Goal: Contribute content: Contribute content

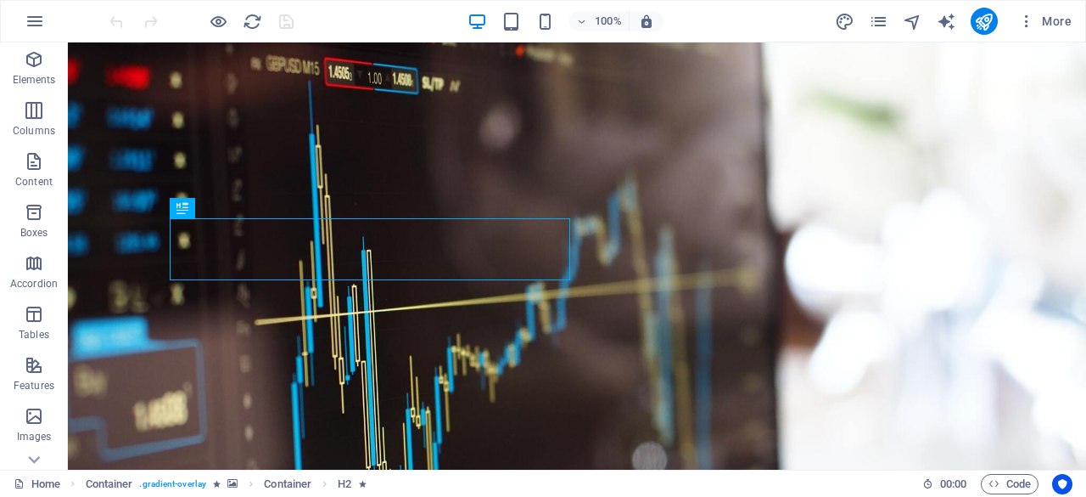
scroll to position [285, 0]
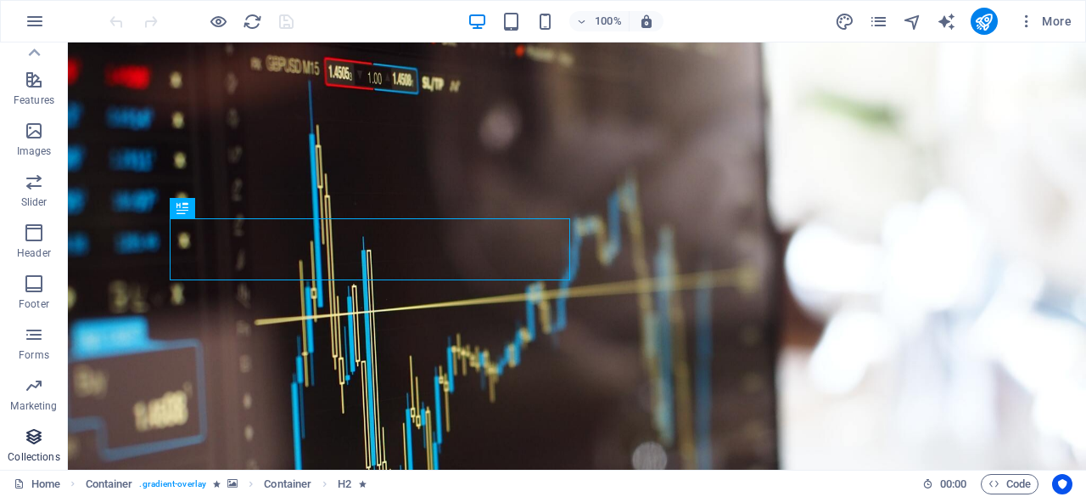
click at [30, 431] on icon "button" at bounding box center [34, 436] width 20 height 20
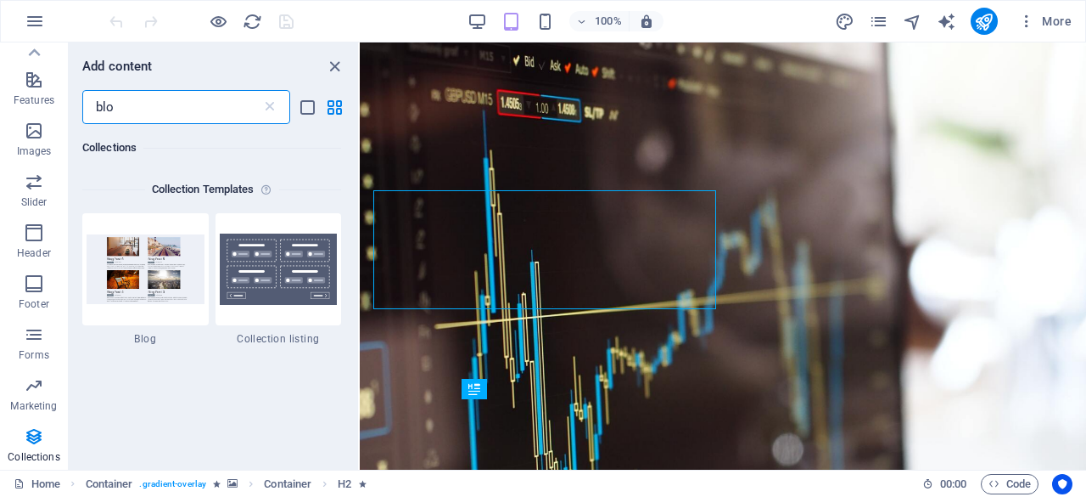
scroll to position [362, 0]
type input "blog"
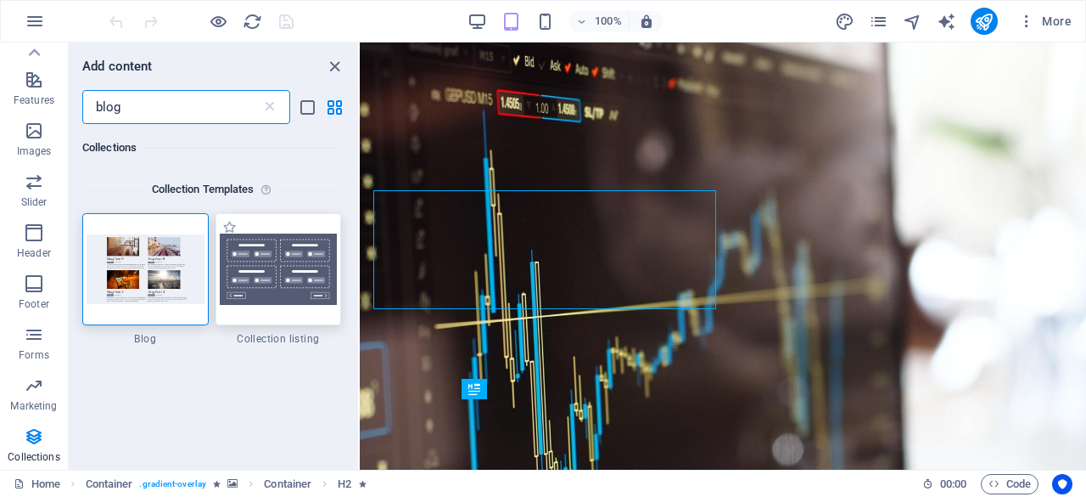
click at [244, 254] on img at bounding box center [279, 268] width 118 height 71
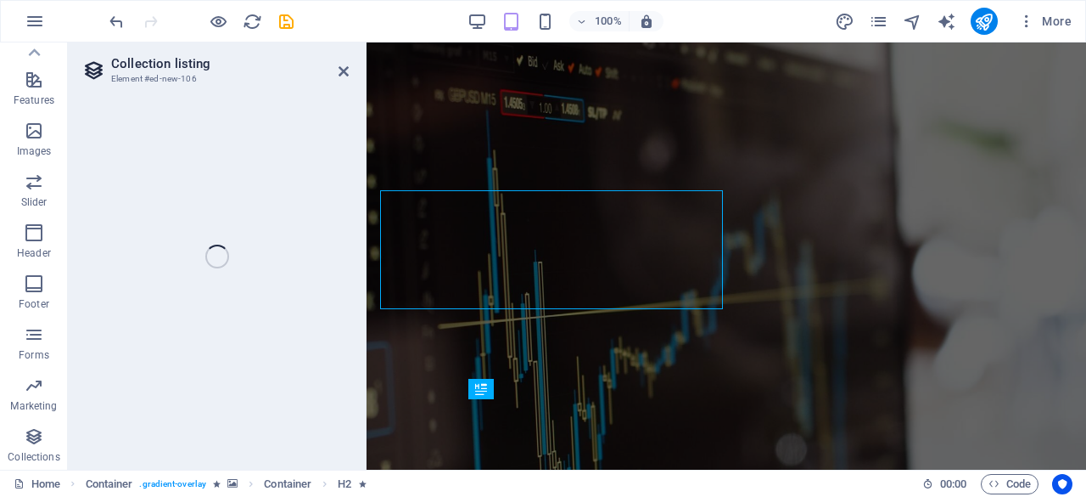
select select
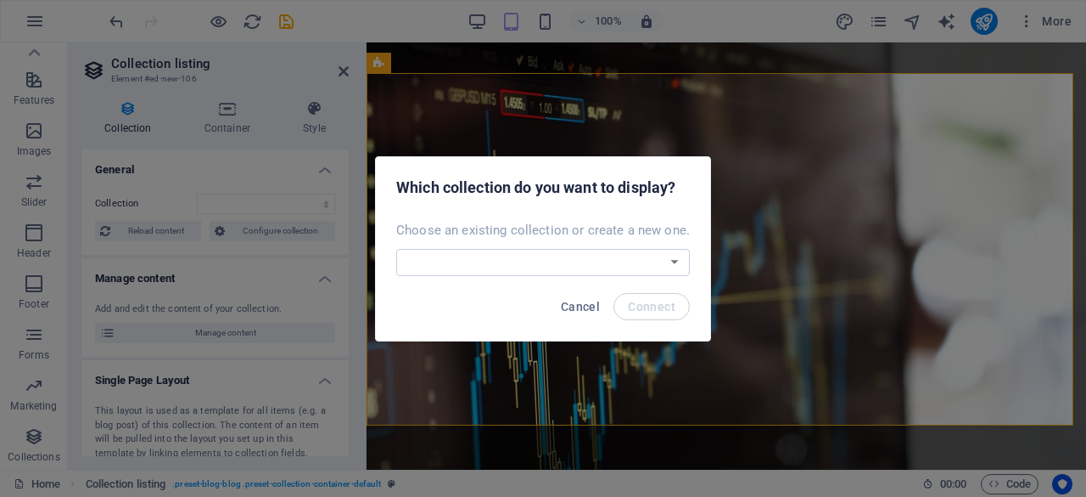
scroll to position [912, 0]
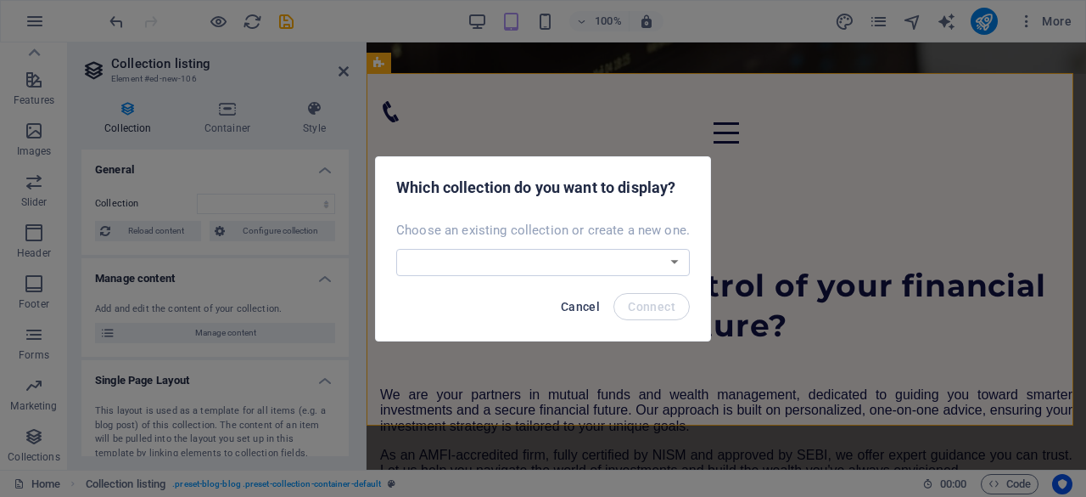
click at [579, 306] on span "Cancel" at bounding box center [580, 307] width 39 height 14
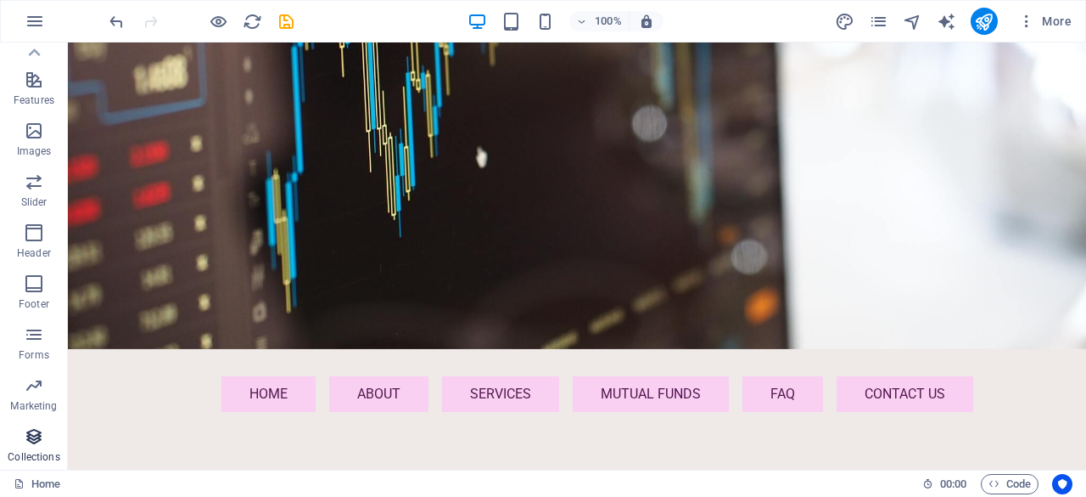
click at [41, 435] on icon "button" at bounding box center [34, 436] width 20 height 20
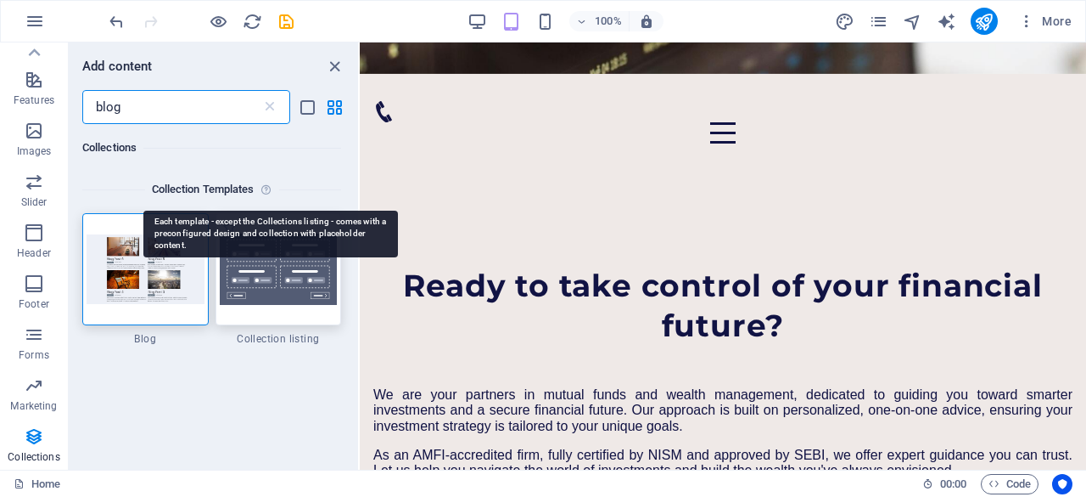
scroll to position [0, 0]
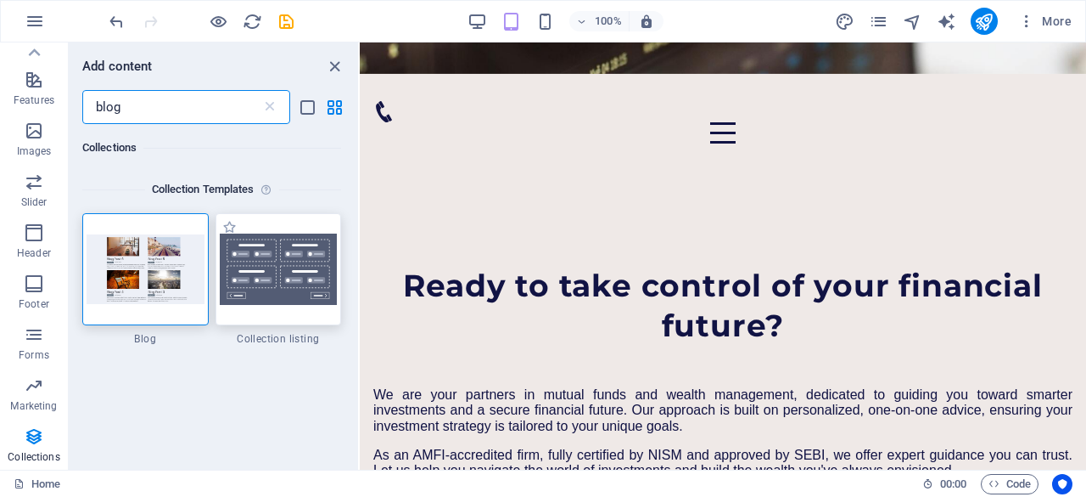
type input "blog"
click at [287, 310] on div at bounding box center [279, 269] width 126 height 112
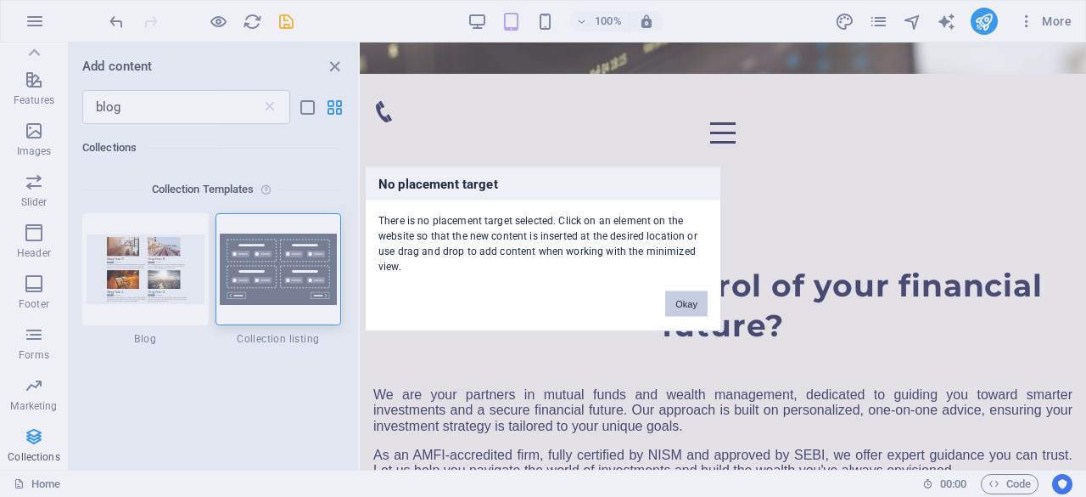
click at [679, 300] on button "Okay" at bounding box center [686, 302] width 42 height 25
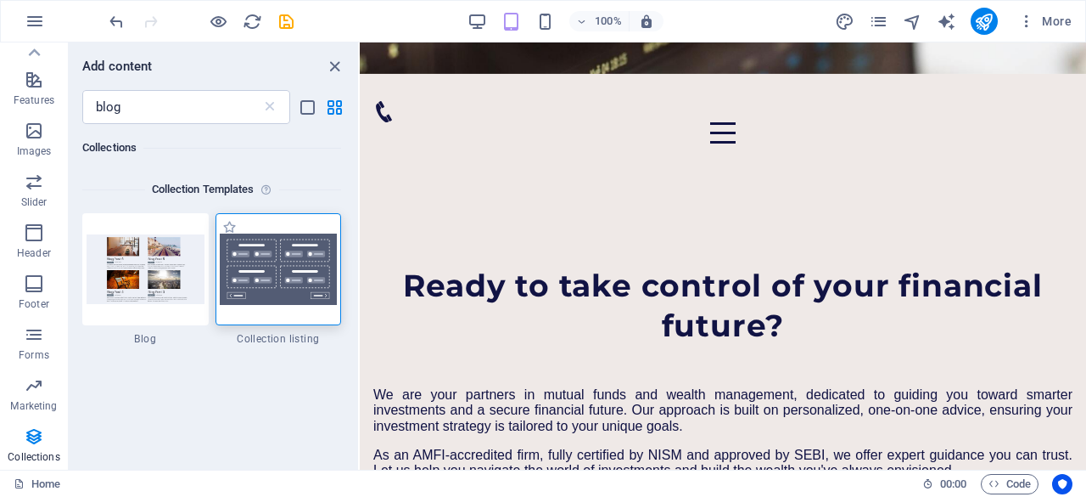
click at [301, 310] on div at bounding box center [279, 269] width 126 height 112
click at [295, 274] on img at bounding box center [279, 268] width 118 height 71
click at [287, 340] on span "Collection listing" at bounding box center [279, 339] width 126 height 14
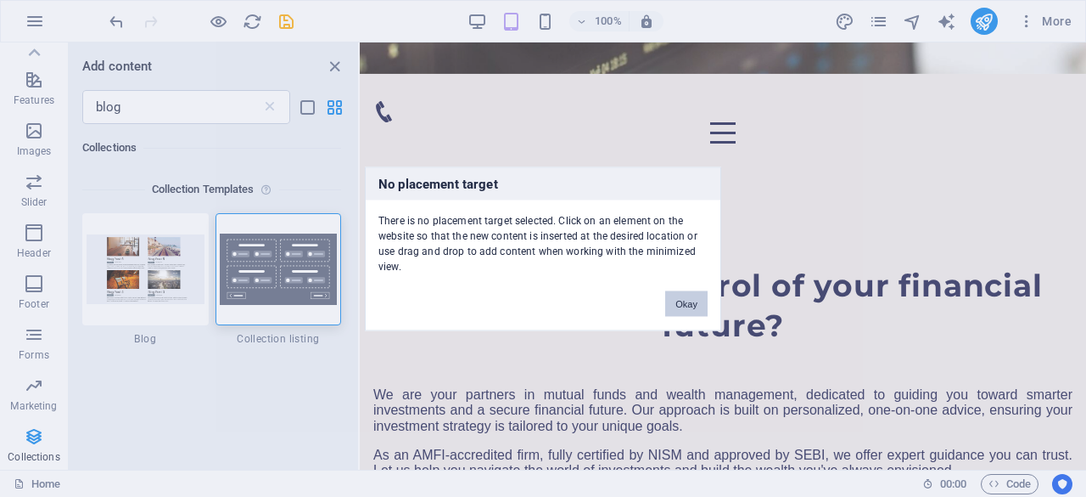
click at [702, 303] on button "Okay" at bounding box center [686, 302] width 42 height 25
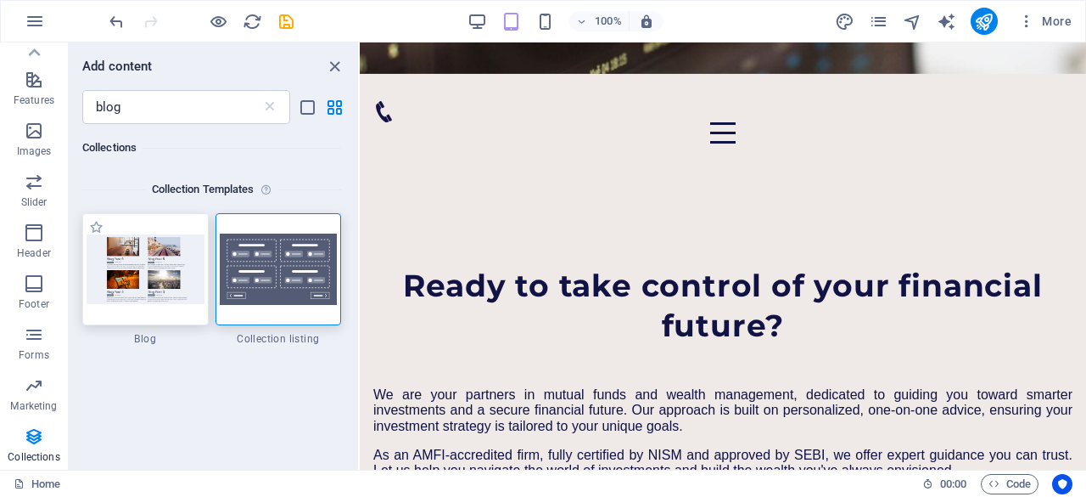
click at [175, 305] on div at bounding box center [145, 269] width 126 height 112
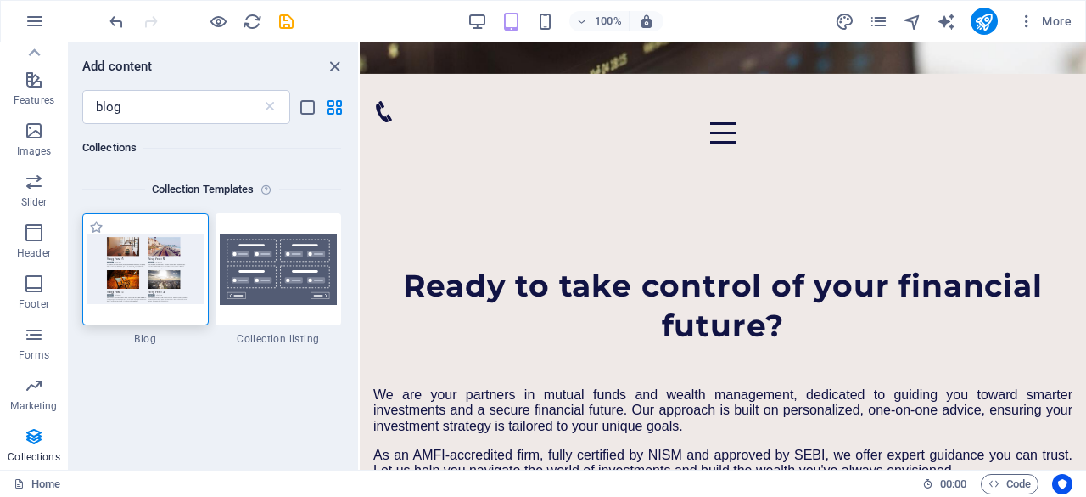
click at [175, 306] on div at bounding box center [145, 269] width 126 height 112
click at [155, 283] on img at bounding box center [146, 268] width 118 height 69
click at [250, 289] on img at bounding box center [279, 268] width 118 height 71
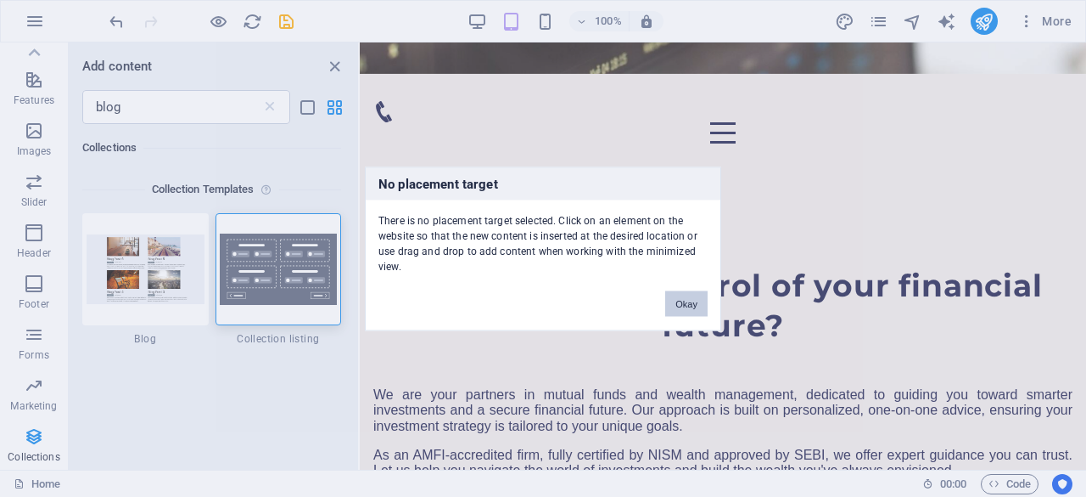
drag, startPoint x: 707, startPoint y: 295, endPoint x: 333, endPoint y: 254, distance: 376.6
click at [707, 295] on button "Okay" at bounding box center [686, 302] width 42 height 25
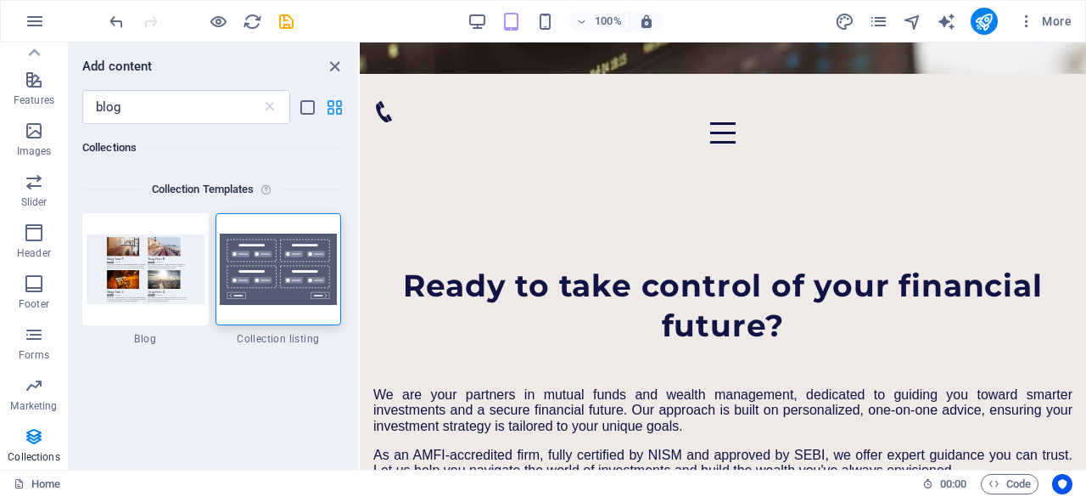
click at [340, 104] on icon "grid-view" at bounding box center [335, 108] width 20 height 20
click at [330, 57] on icon "close panel" at bounding box center [335, 67] width 20 height 20
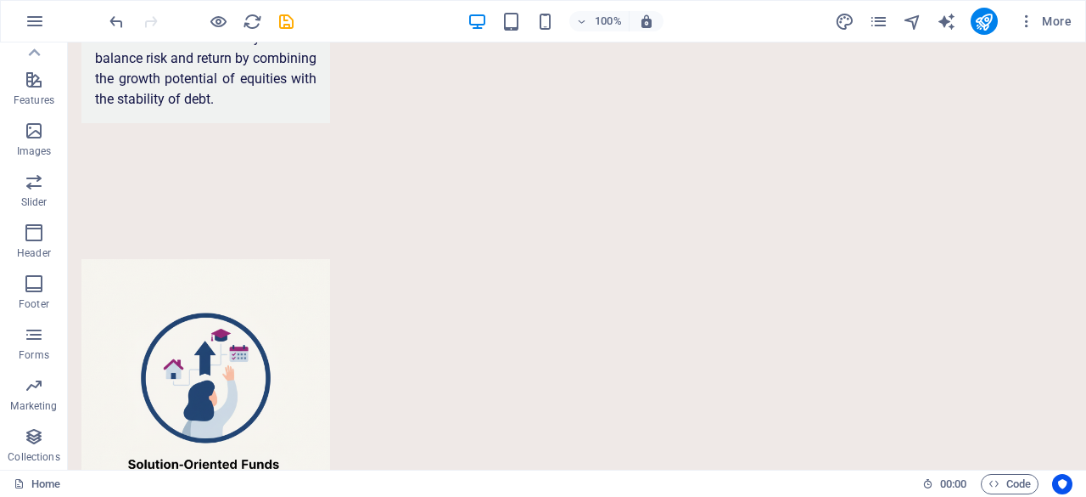
scroll to position [7867, 0]
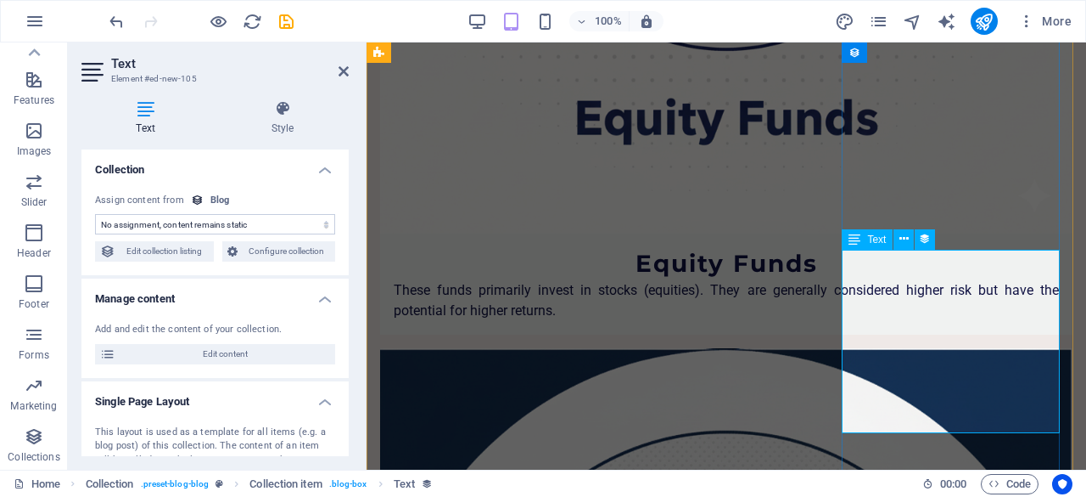
scroll to position [8338, 0]
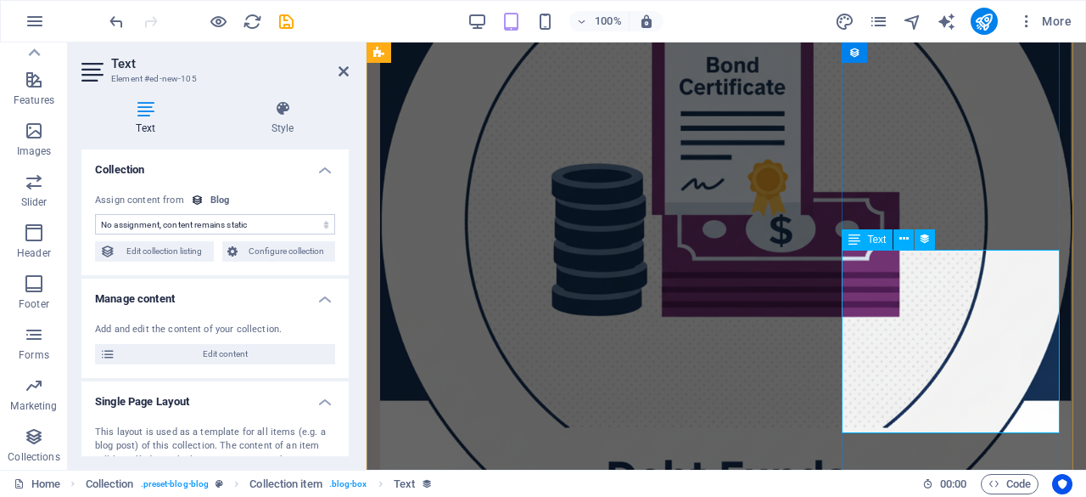
select select "description"
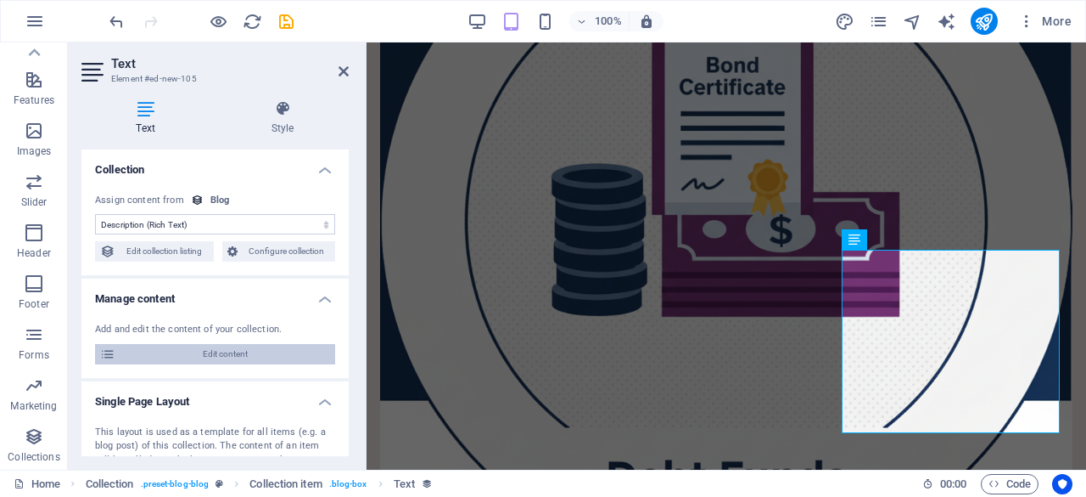
click at [170, 347] on span "Edit content" at bounding box center [226, 354] width 210 height 20
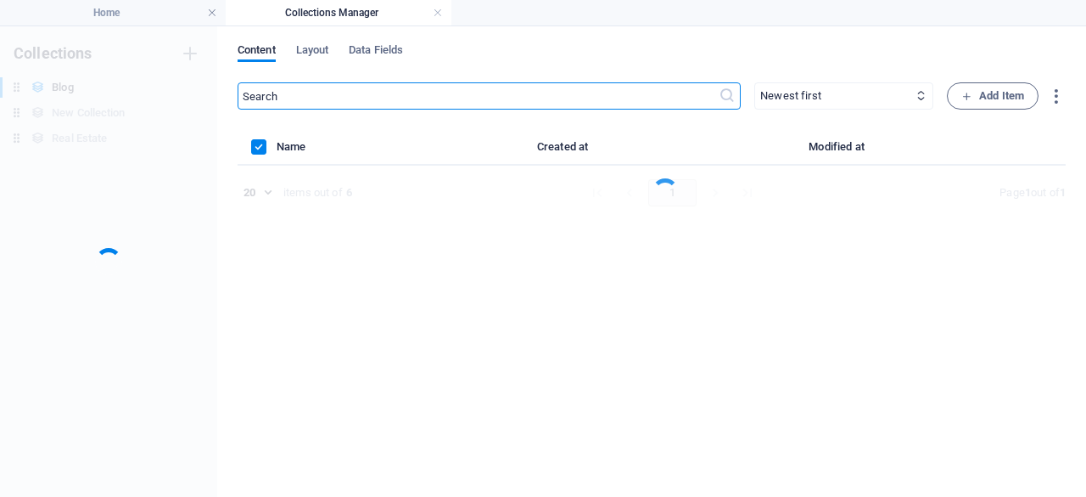
scroll to position [0, 0]
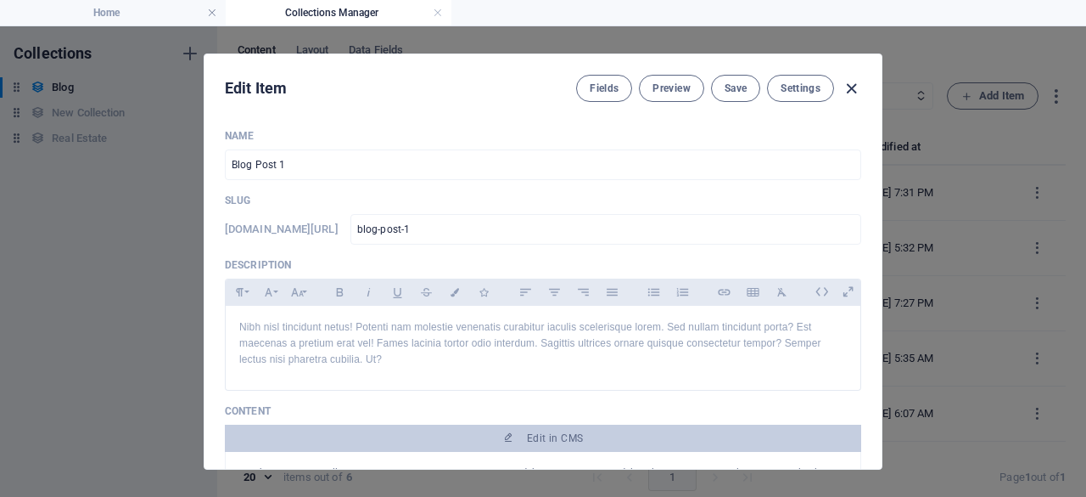
click at [851, 89] on icon "button" at bounding box center [852, 89] width 20 height 20
select select
type input "[DATE]"
type input "blog-post-1"
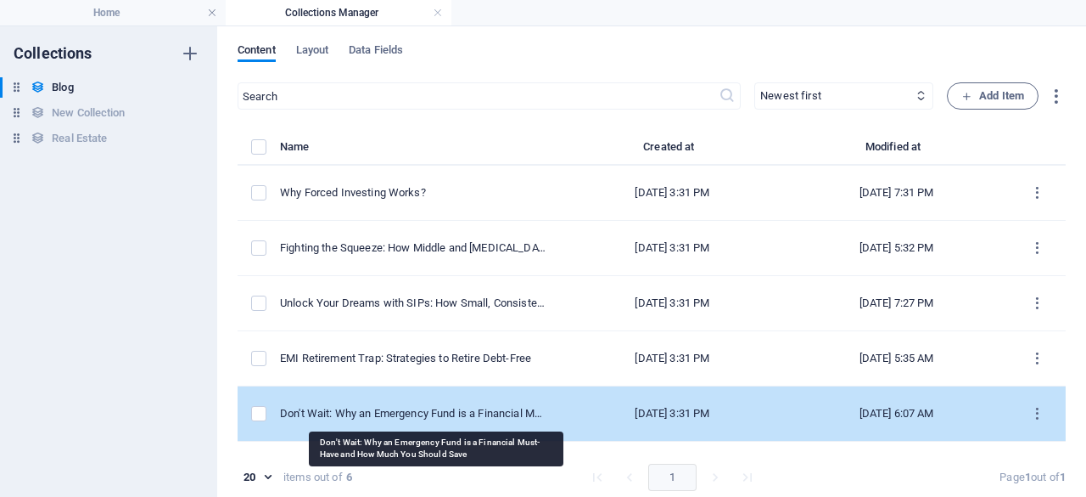
click at [517, 409] on div "Don't Wait: Why an Emergency Fund is a Financial Must-Have and How Much You Sho…" at bounding box center [413, 413] width 267 height 15
select select "Savings"
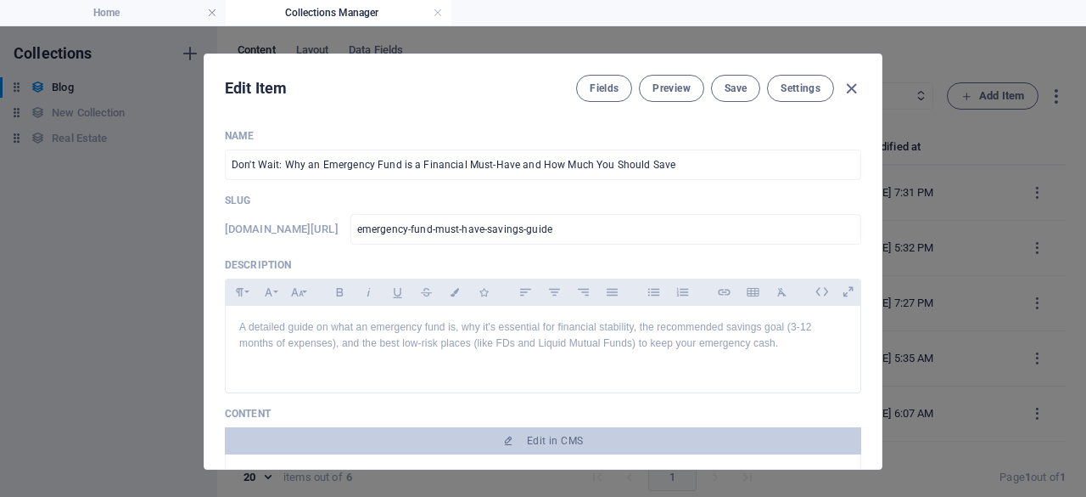
click at [883, 131] on div "Edit Item Fields Preview Save Settings Name Don't Wait: Why an Emergency Fund i…" at bounding box center [543, 261] width 1086 height 470
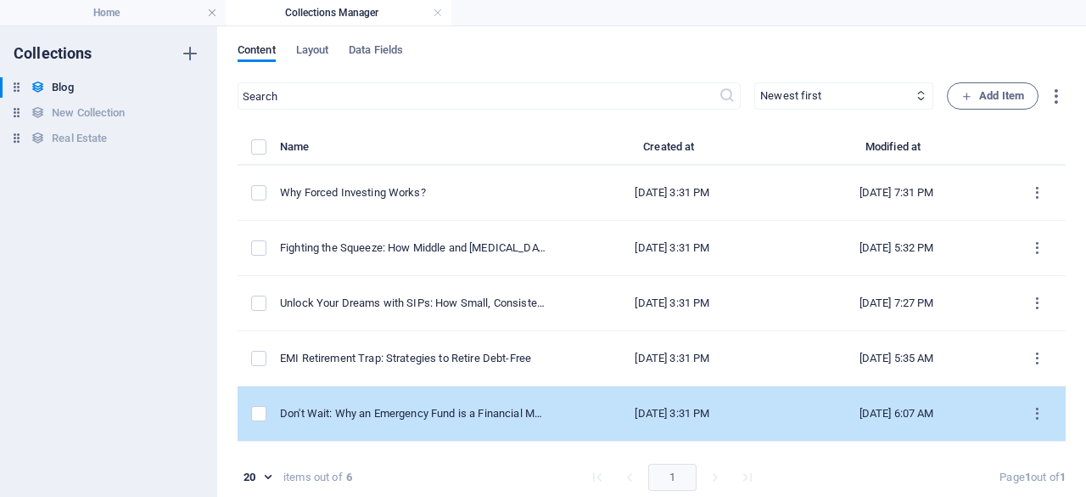
click at [546, 412] on td "Don't Wait: Why an Emergency Fund is a Financial Must-Have and How Much You Sho…" at bounding box center [420, 413] width 280 height 55
select select "Savings"
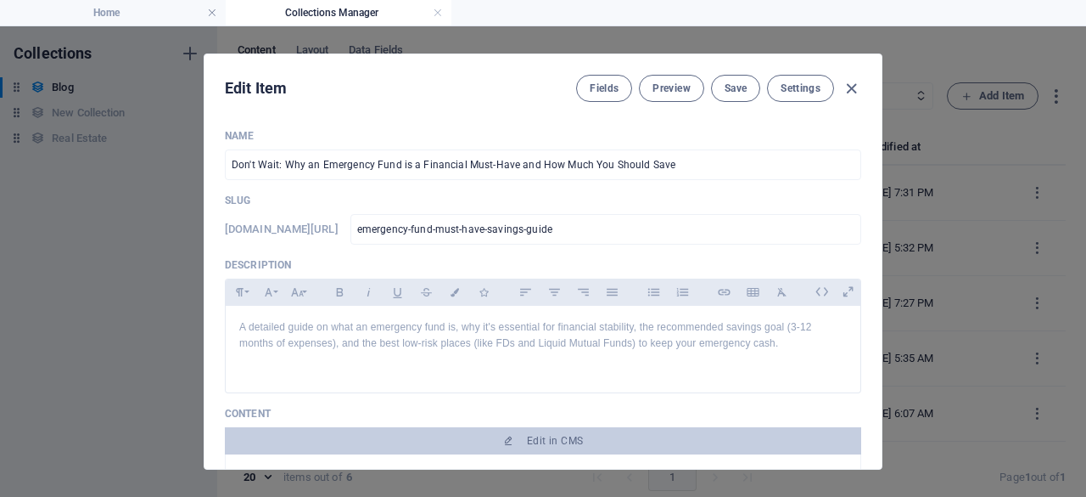
drag, startPoint x: 876, startPoint y: 135, endPoint x: 879, endPoint y: 150, distance: 15.7
click at [879, 150] on div "Name Don't Wait: Why an Emergency Fund is a Financial Must-Have and How Much Yo…" at bounding box center [543, 291] width 677 height 353
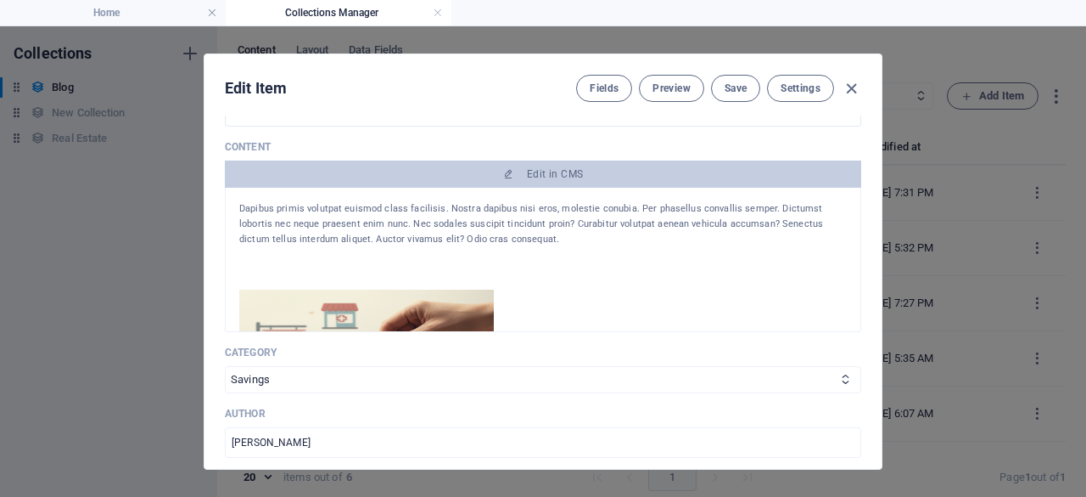
scroll to position [273, 0]
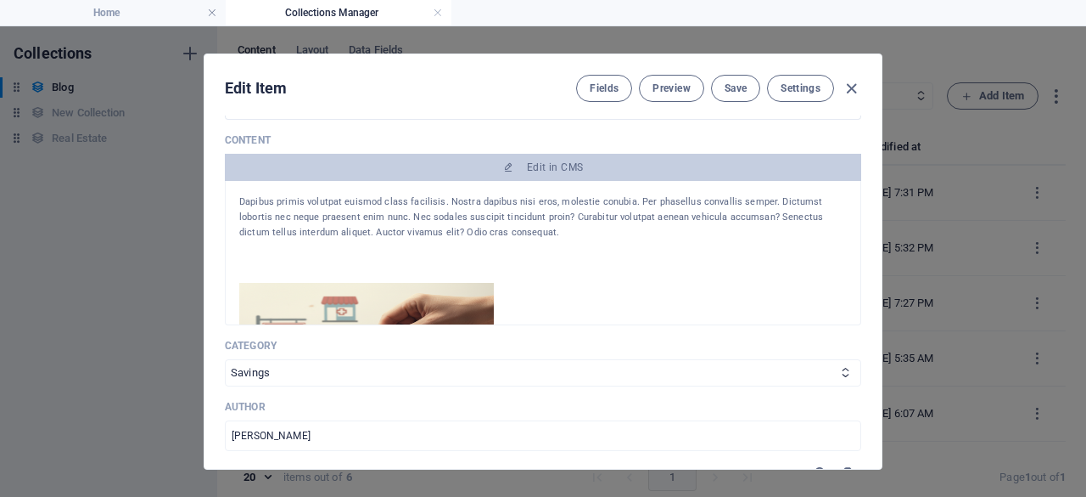
click at [796, 214] on div "Dapibus primis volutpat euismod class facilisis. Nostra dapibus nisi eros, mole…" at bounding box center [543, 217] width 608 height 46
click at [500, 208] on div "Dapibus primis volutpat euismod class facilisis. Nostra dapibus nisi eros, mole…" at bounding box center [543, 217] width 608 height 46
click at [519, 317] on div "A close-up, high-key photograph showing a human hand gently dropping a coin int…" at bounding box center [543, 408] width 608 height 251
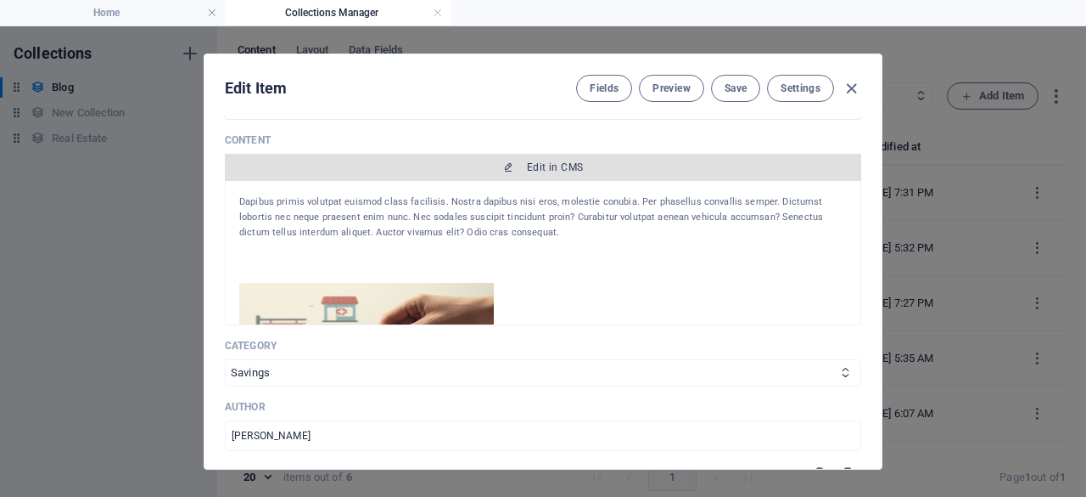
click at [530, 162] on span "Edit in CMS" at bounding box center [555, 167] width 56 height 14
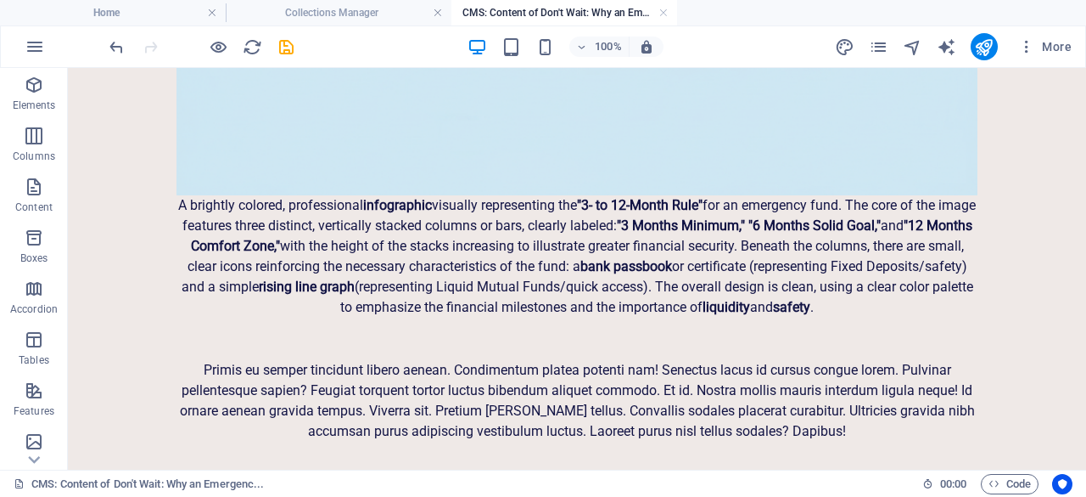
scroll to position [1913, 0]
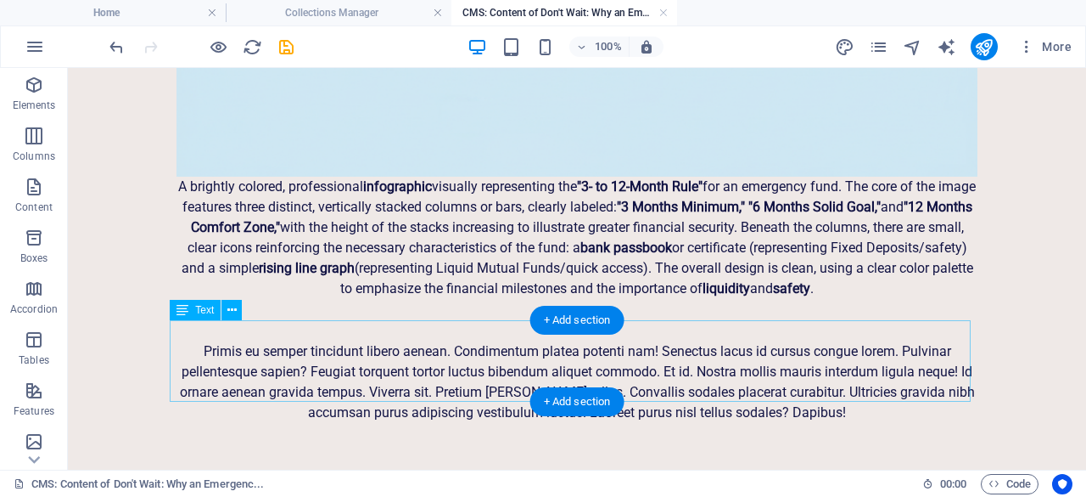
click at [894, 347] on div "Primis eu semper tincidunt libero aenean. Condimentum platea potenti nam! Senec…" at bounding box center [577, 381] width 801 height 81
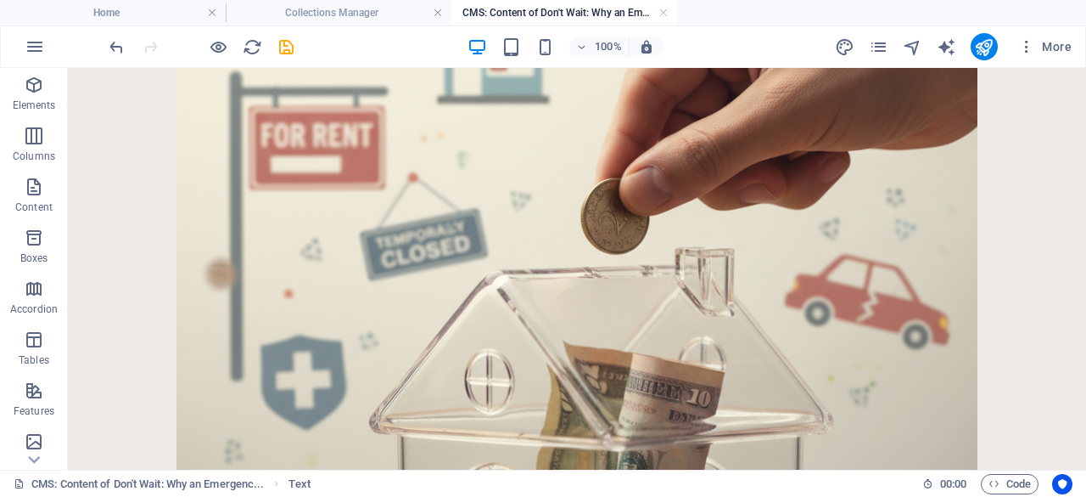
scroll to position [0, 0]
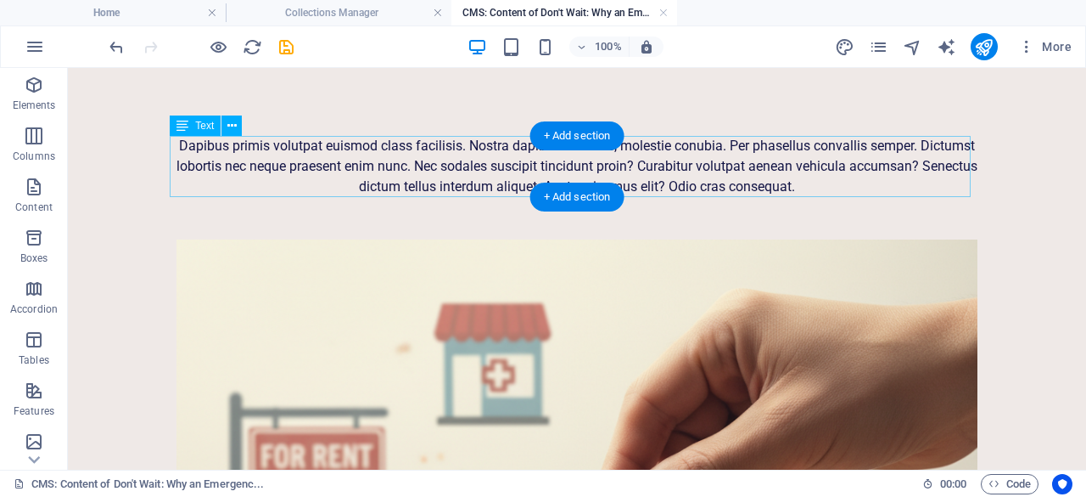
click at [822, 152] on div "Dapibus primis volutpat euismod class facilisis. Nostra dapibus nisi eros, mole…" at bounding box center [577, 166] width 801 height 61
click at [818, 154] on div "Dapibus primis volutpat euismod class facilisis. Nostra dapibus nisi eros, mole…" at bounding box center [577, 166] width 801 height 61
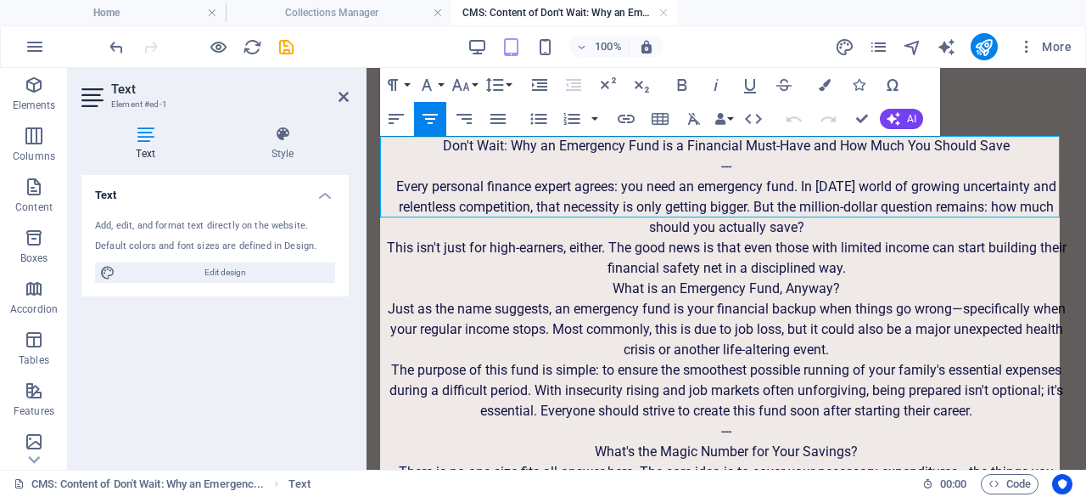
click at [804, 165] on p "---" at bounding box center [726, 166] width 693 height 20
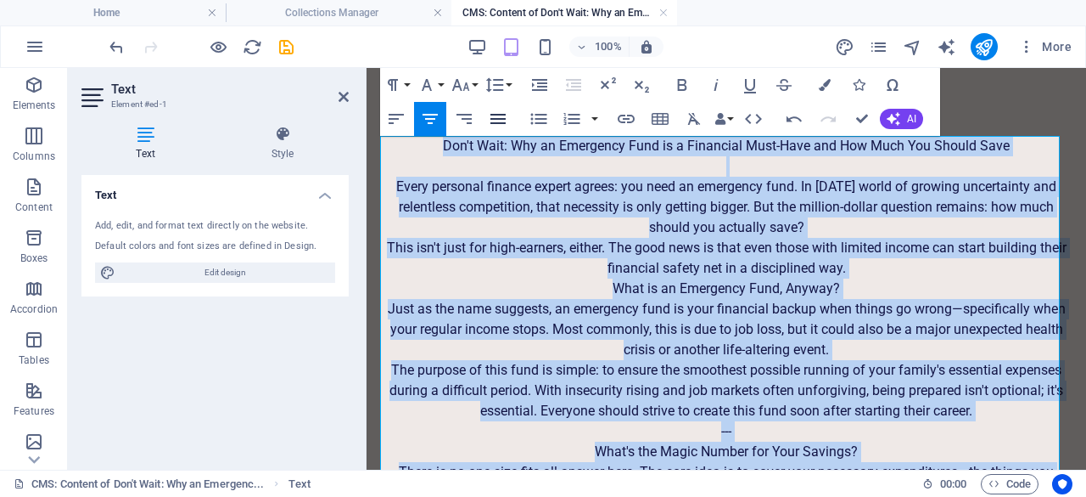
click at [501, 120] on icon "button" at bounding box center [498, 119] width 15 height 10
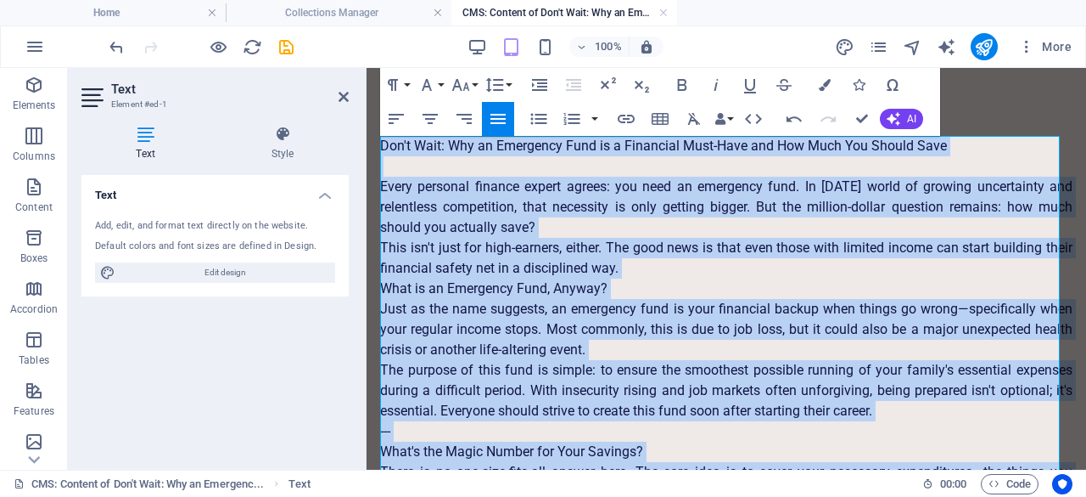
click at [524, 166] on p at bounding box center [726, 166] width 693 height 20
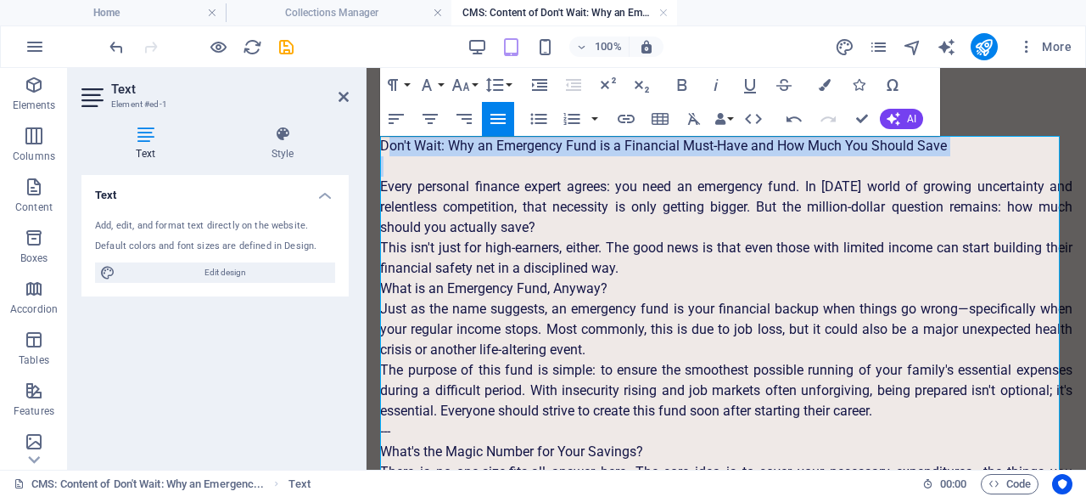
drag, startPoint x: 382, startPoint y: 145, endPoint x: 840, endPoint y: 160, distance: 458.6
click at [433, 125] on icon "button" at bounding box center [430, 119] width 20 height 20
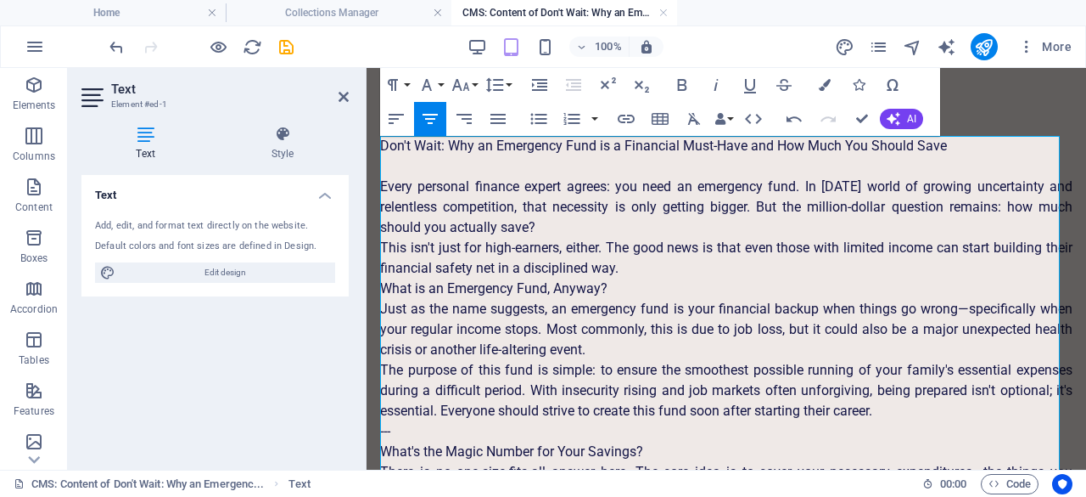
click at [433, 125] on icon "button" at bounding box center [430, 119] width 20 height 20
click at [427, 432] on p "---" at bounding box center [726, 431] width 693 height 20
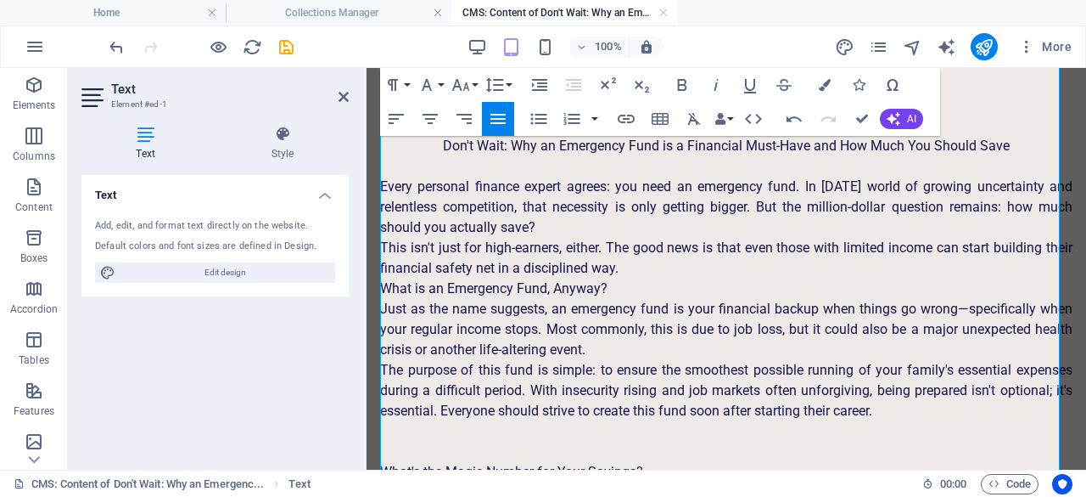
scroll to position [480, 0]
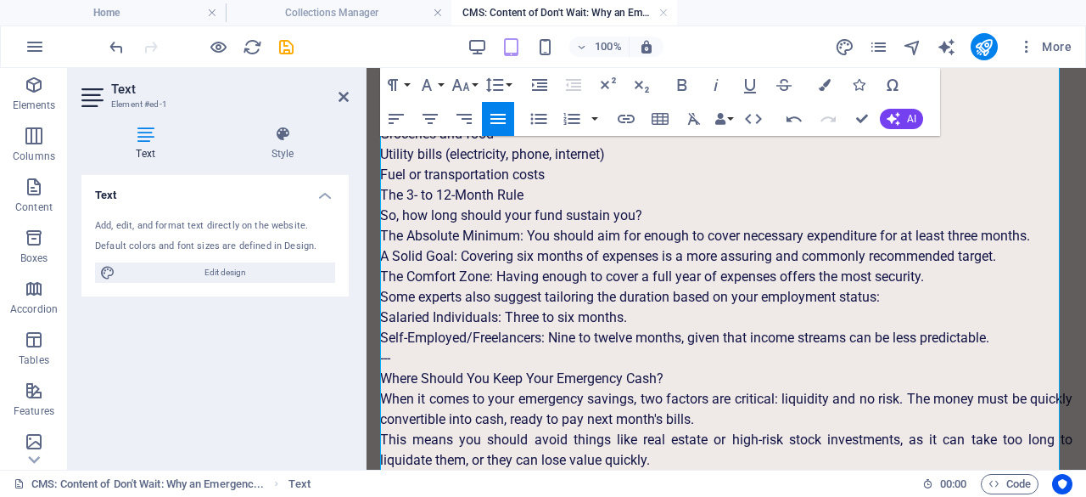
click at [405, 357] on p "---" at bounding box center [726, 358] width 693 height 20
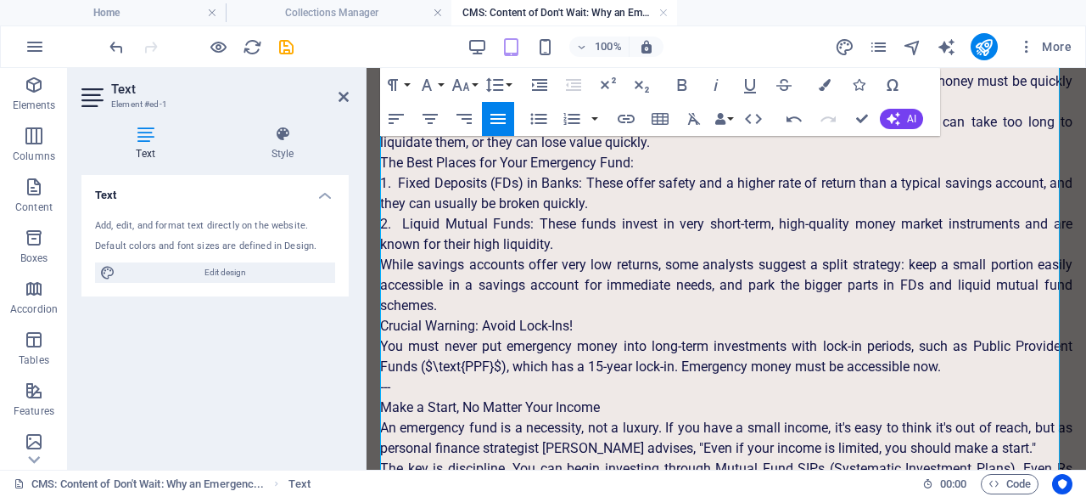
scroll to position [903, 0]
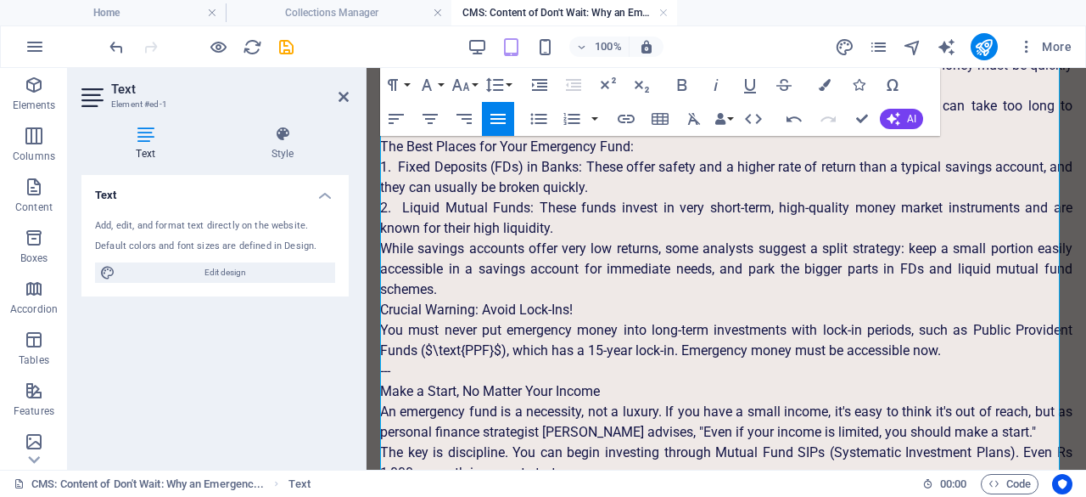
click at [957, 285] on p "While savings accounts offer very low returns, some analysts suggest a split st…" at bounding box center [726, 269] width 693 height 61
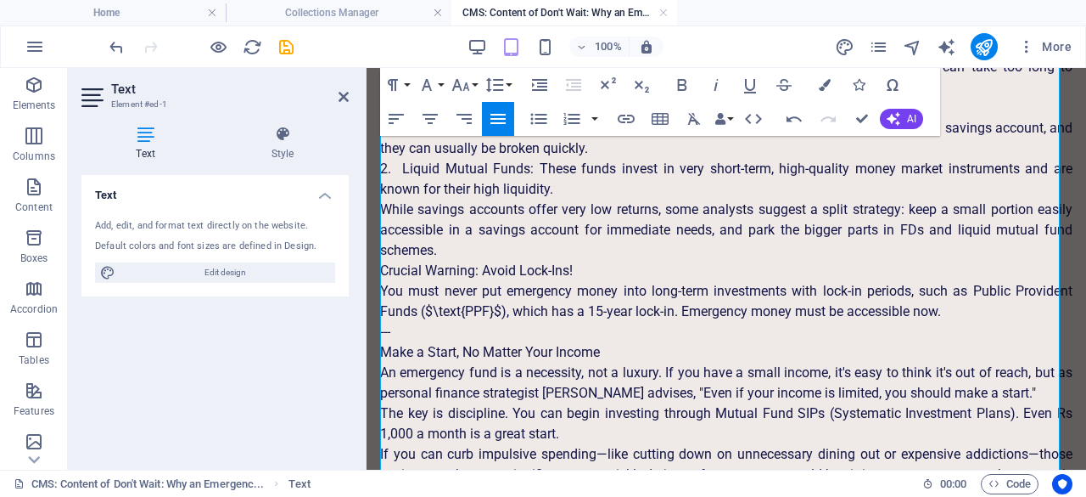
scroll to position [964, 0]
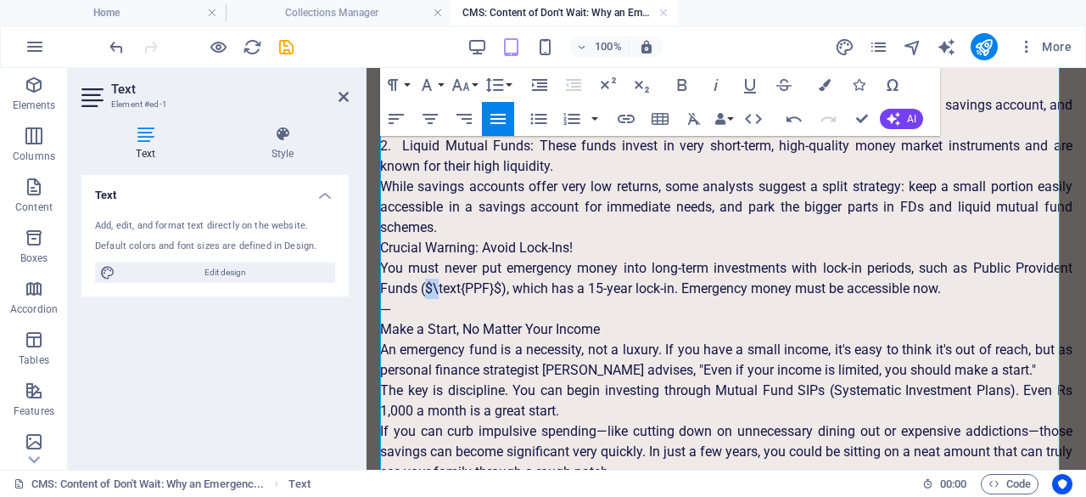
drag, startPoint x: 423, startPoint y: 289, endPoint x: 440, endPoint y: 286, distance: 17.3
click at [440, 286] on p "You must never put emergency money into long-term investments with lock-in peri…" at bounding box center [726, 278] width 693 height 41
click at [419, 288] on p "You must never put emergency money into long-term investments with lock-in peri…" at bounding box center [726, 278] width 693 height 41
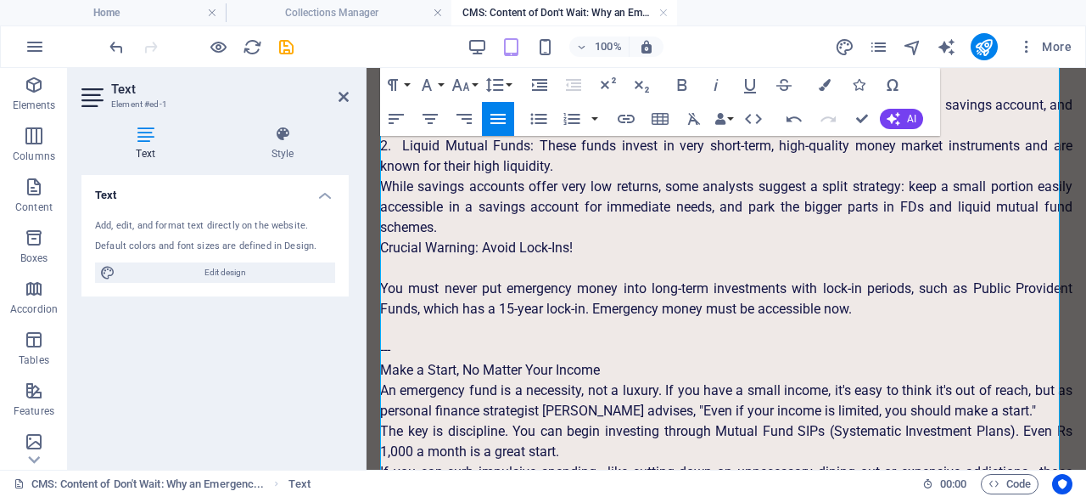
click at [414, 349] on p "---" at bounding box center [726, 350] width 693 height 20
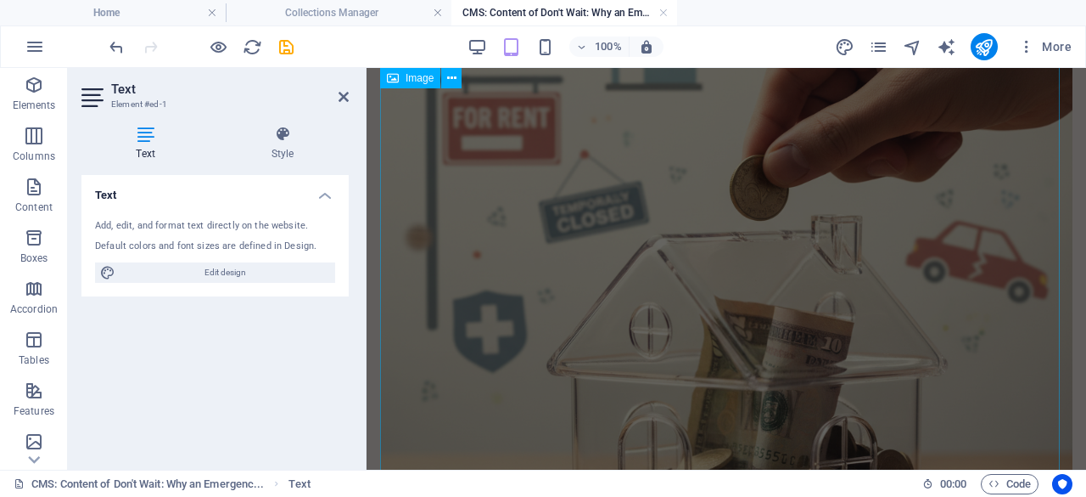
scroll to position [1179, 0]
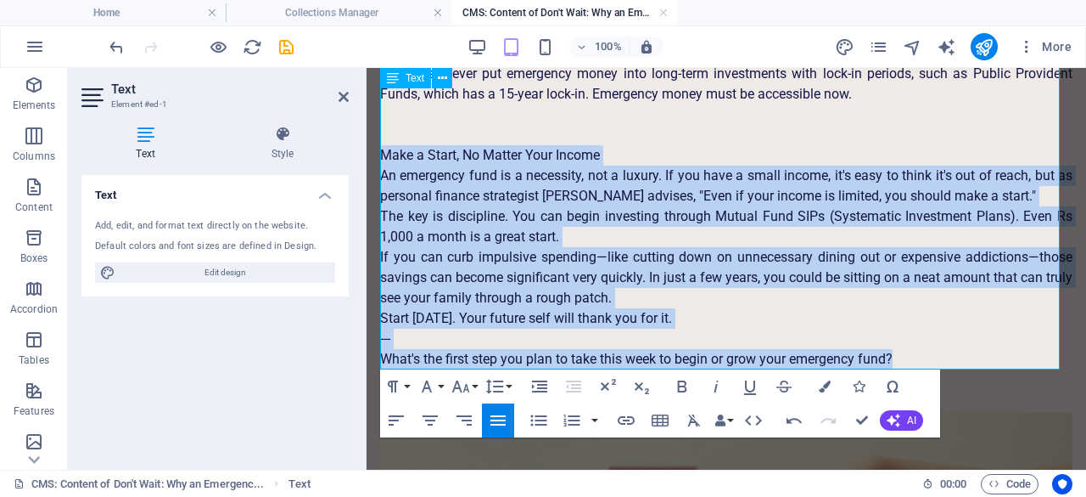
drag, startPoint x: 381, startPoint y: 153, endPoint x: 921, endPoint y: 353, distance: 575.8
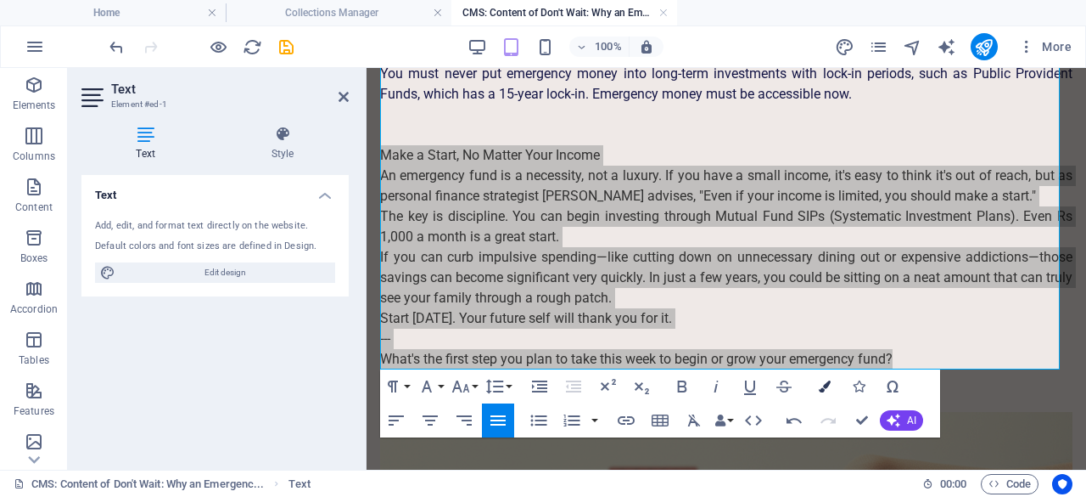
click at [823, 387] on icon "button" at bounding box center [825, 386] width 12 height 12
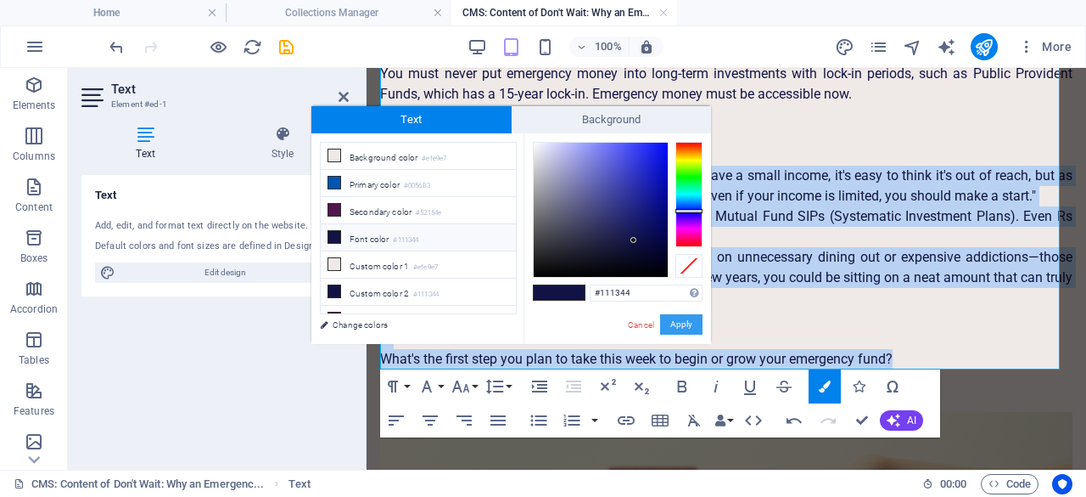
click at [689, 328] on button "Apply" at bounding box center [681, 324] width 42 height 20
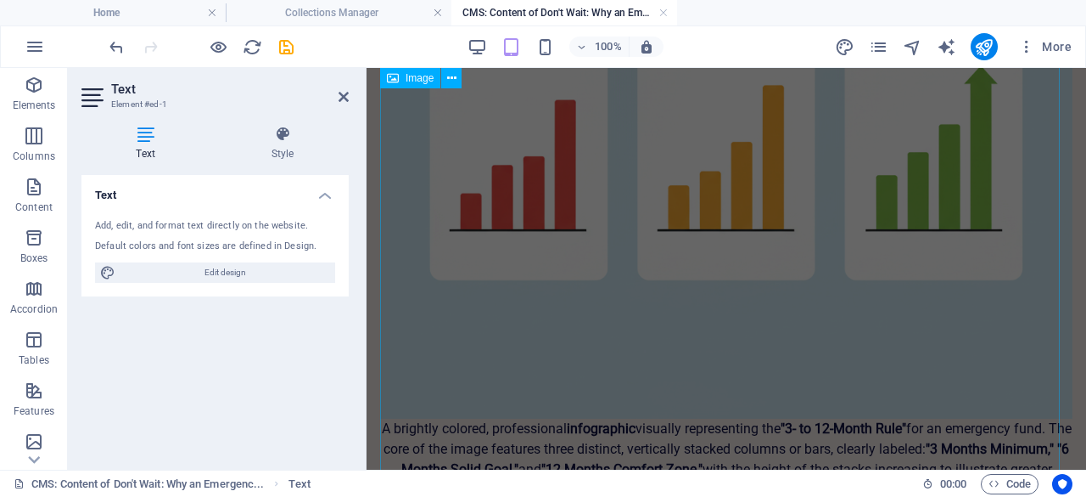
scroll to position [2899, 0]
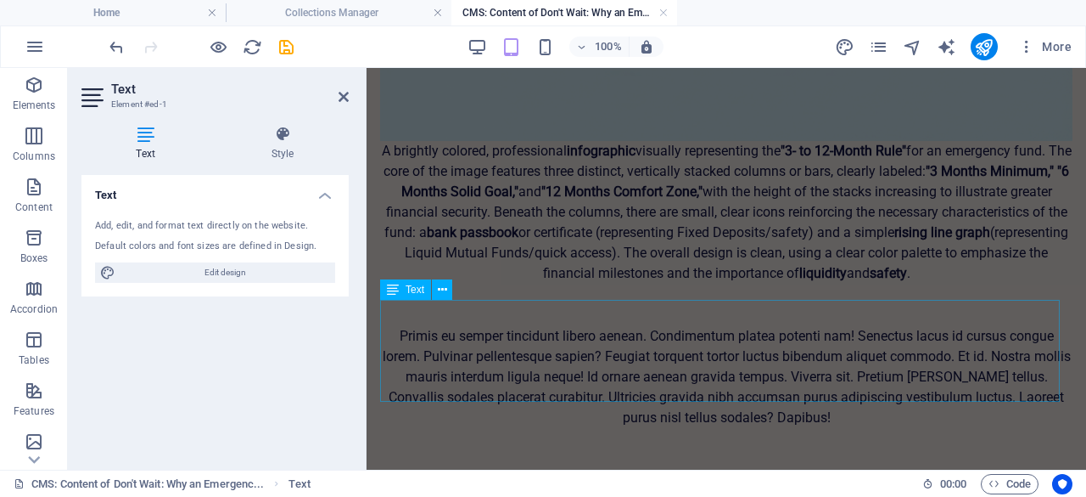
click at [533, 342] on div "Primis eu semper tincidunt libero aenean. Condimentum platea potenti nam! Senec…" at bounding box center [726, 377] width 693 height 102
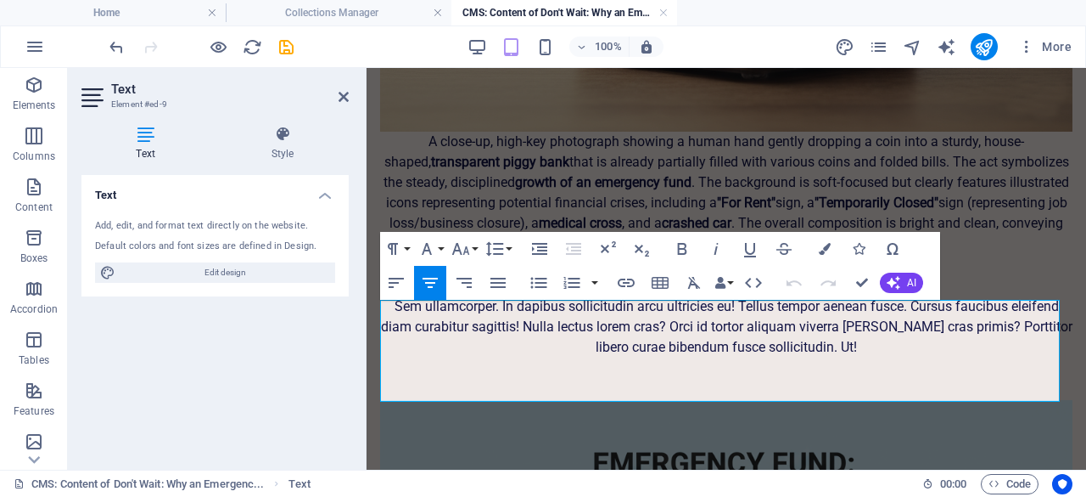
scroll to position [2831, 0]
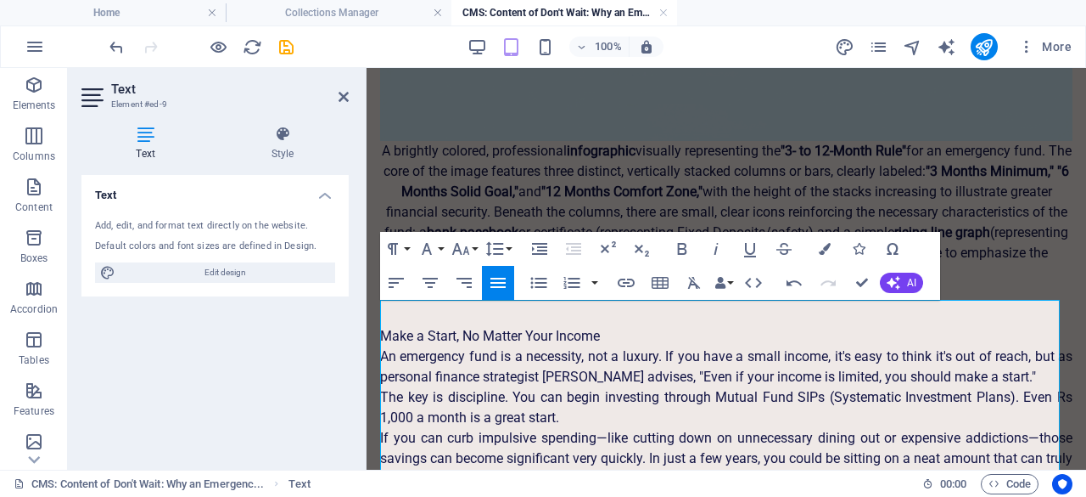
click at [569, 356] on p "An emergency fund is a necessity, not a luxury. If you have a small income, it'…" at bounding box center [726, 366] width 693 height 41
drag, startPoint x: 863, startPoint y: 284, endPoint x: 791, endPoint y: 219, distance: 97.3
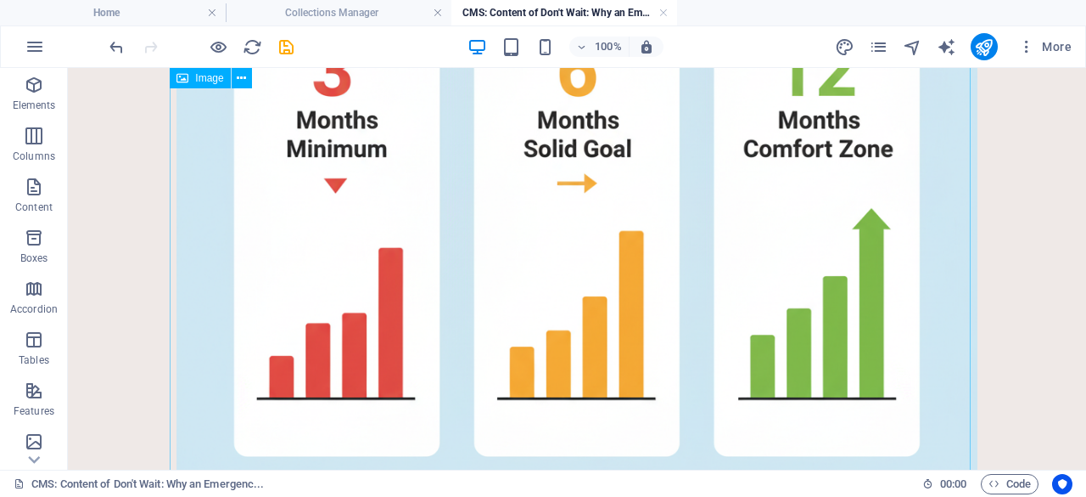
scroll to position [2011, 0]
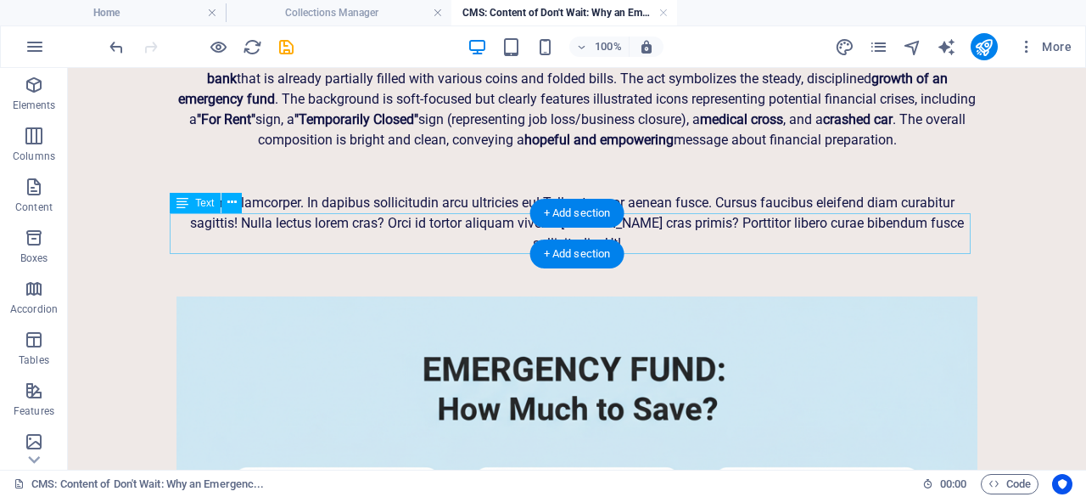
click at [833, 230] on div "Sem ullamcorper. In dapibus sollicitudin arcu ultricies eu! Tellus tempor aenea…" at bounding box center [577, 223] width 801 height 61
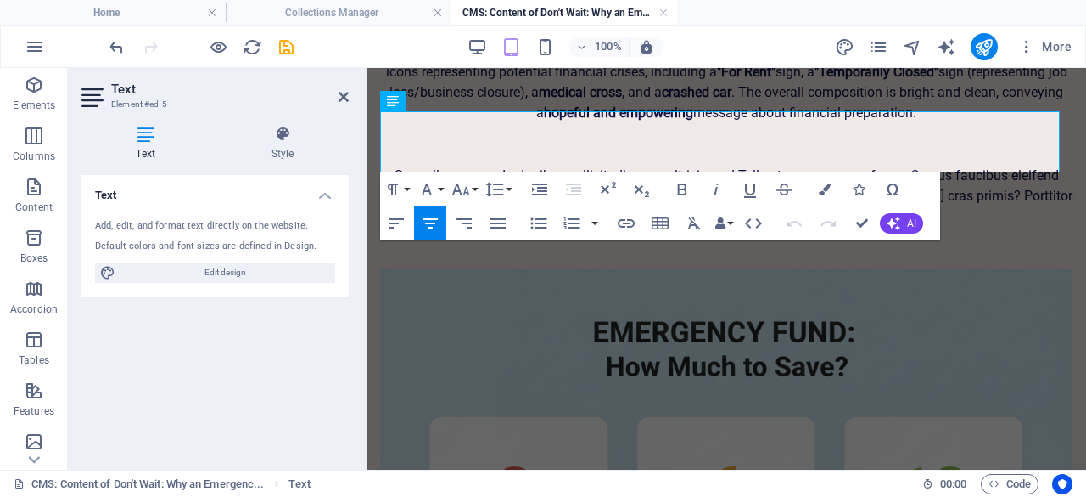
scroll to position [2051, 0]
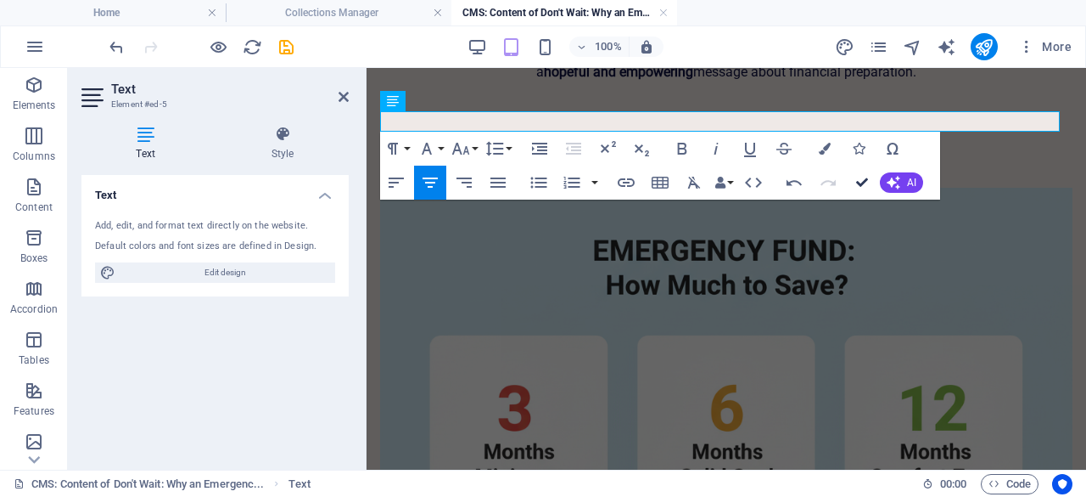
drag, startPoint x: 789, startPoint y: 109, endPoint x: 861, endPoint y: 177, distance: 99.1
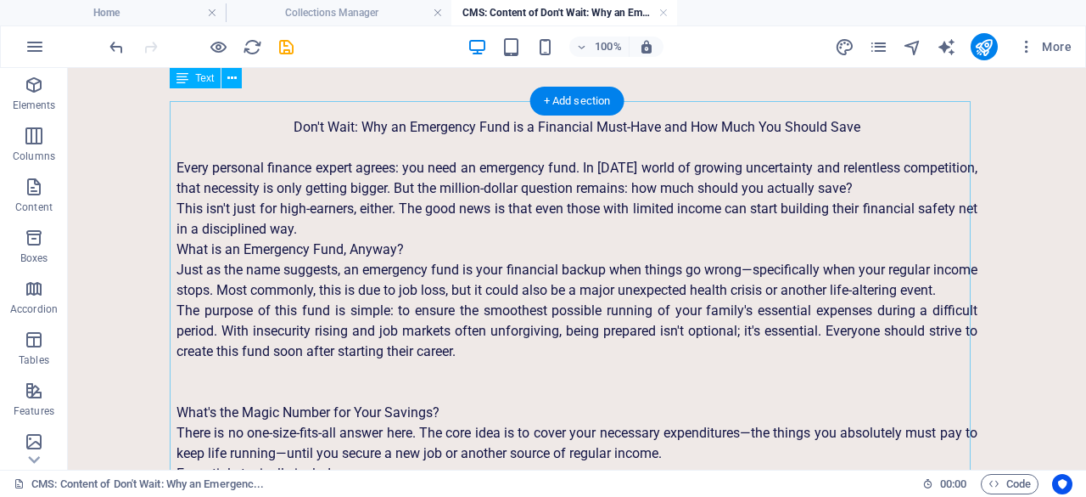
scroll to position [0, 0]
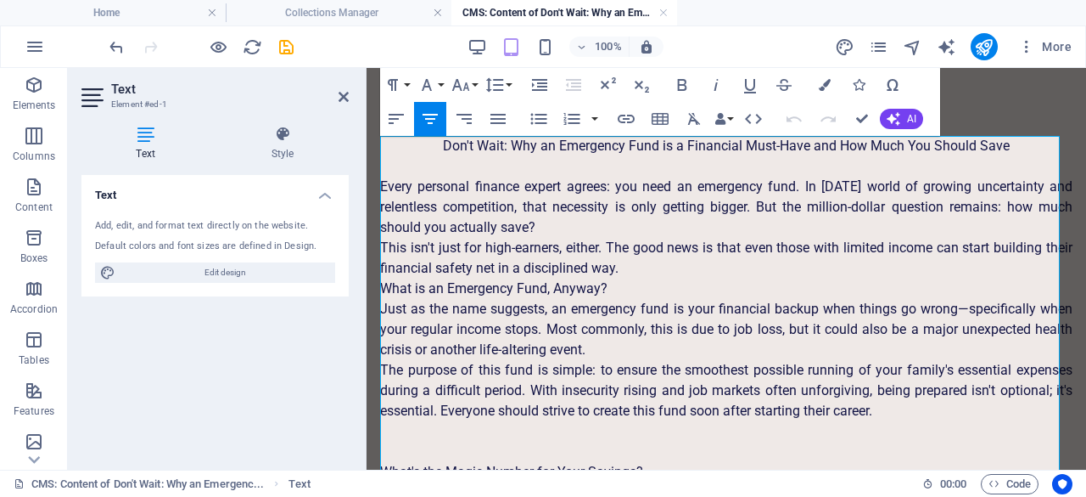
drag, startPoint x: 435, startPoint y: 148, endPoint x: 1018, endPoint y: 152, distance: 583.1
click at [1018, 152] on p "Don't Wait: Why an Emergency Fund is a Financial Must-Have and How Much You Sho…" at bounding box center [726, 146] width 693 height 20
click at [280, 132] on icon at bounding box center [282, 134] width 132 height 17
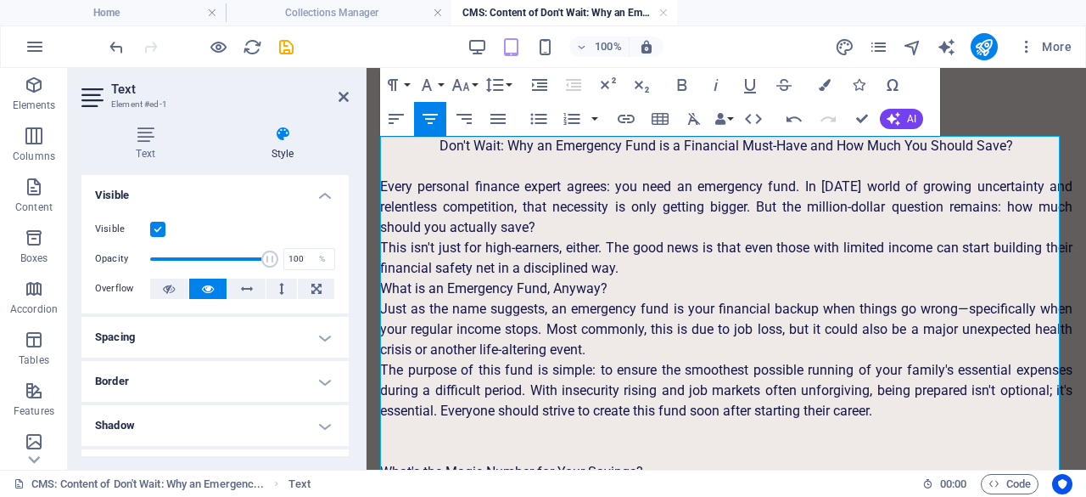
scroll to position [254, 0]
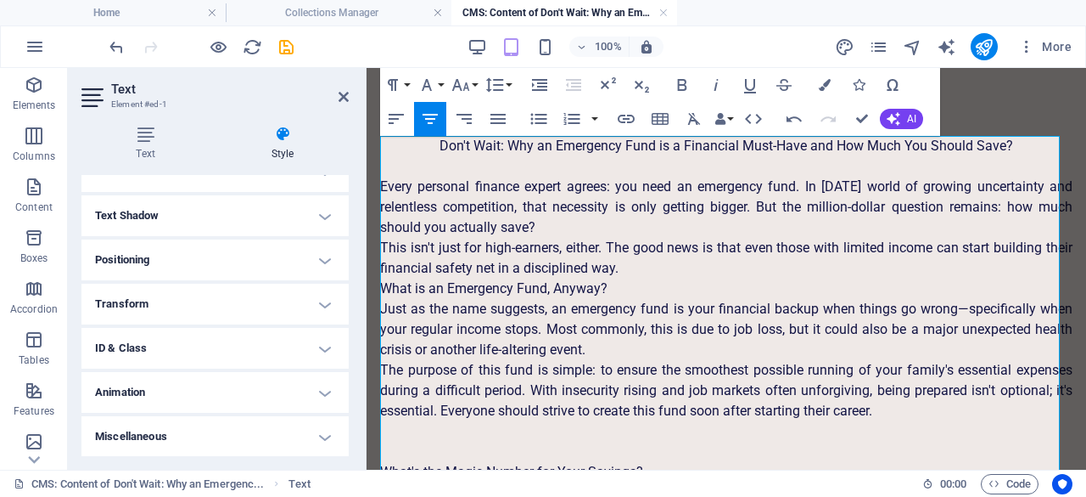
click at [317, 346] on h4 "ID & Class" at bounding box center [214, 348] width 267 height 41
click at [323, 256] on h4 "Positioning" at bounding box center [214, 259] width 267 height 41
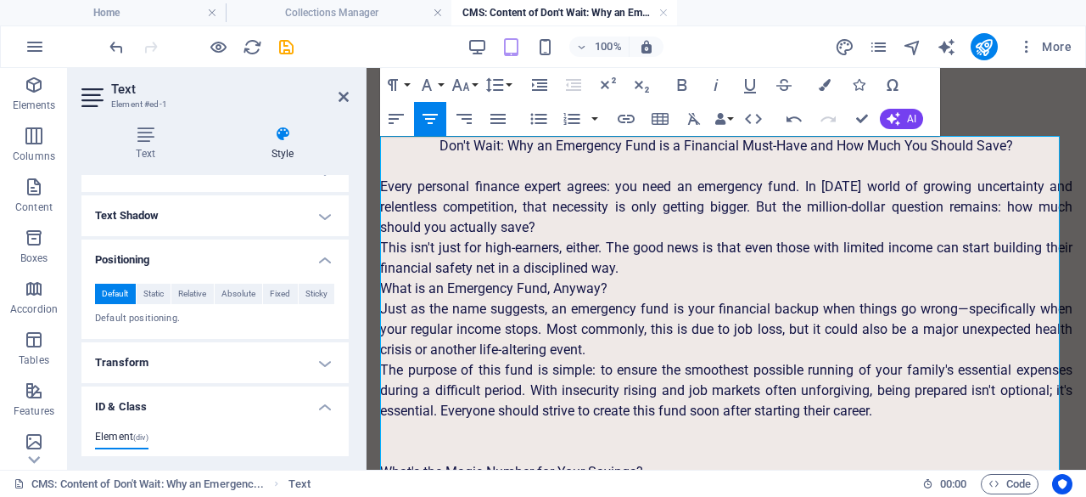
scroll to position [465, 0]
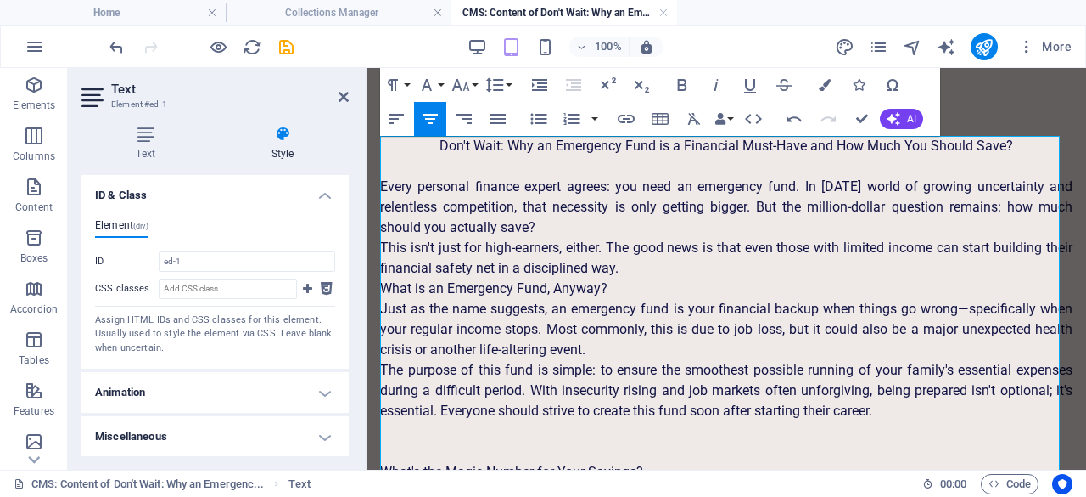
click at [324, 437] on h4 "Miscellaneous" at bounding box center [214, 436] width 267 height 41
click at [322, 433] on h4 "Miscellaneous" at bounding box center [214, 431] width 267 height 31
click at [684, 88] on icon "button" at bounding box center [682, 85] width 20 height 20
click at [659, 282] on p "What is an Emergency Fund, Anyway?" at bounding box center [726, 288] width 693 height 20
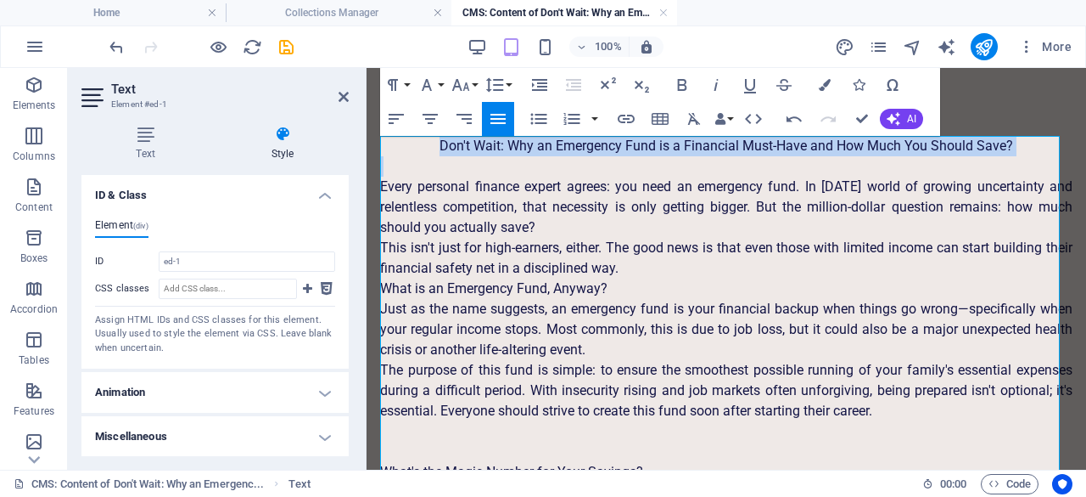
drag, startPoint x: 429, startPoint y: 153, endPoint x: 1035, endPoint y: 166, distance: 606.2
click at [684, 87] on icon "button" at bounding box center [682, 85] width 20 height 20
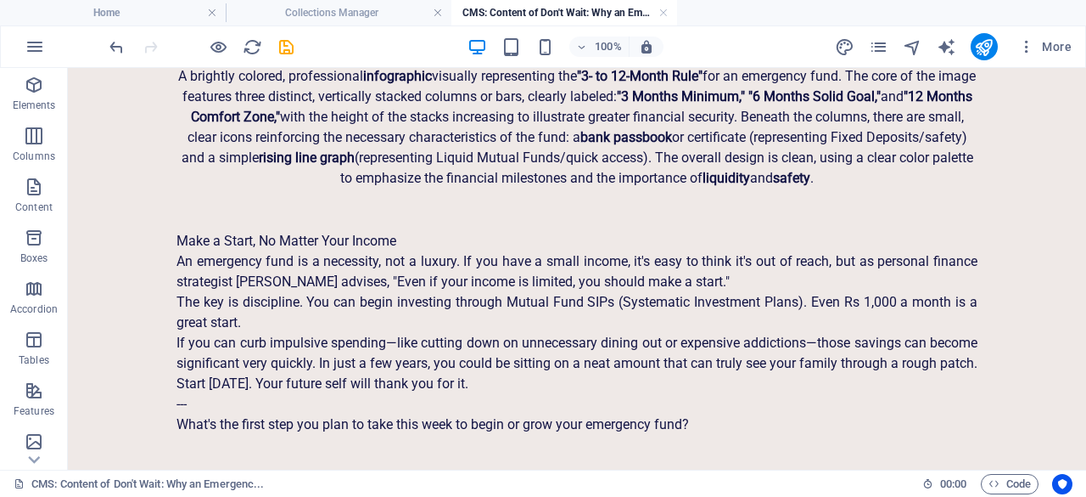
scroll to position [3015, 0]
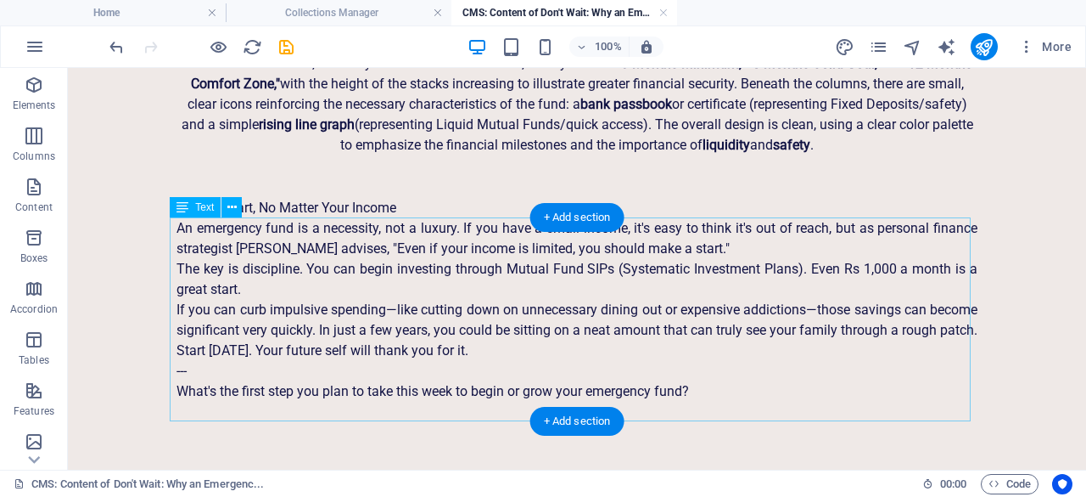
click at [878, 332] on div "Make a Start, No Matter Your Income An emergency fund is a necessity, not a lux…" at bounding box center [577, 300] width 801 height 204
click at [214, 382] on div "Make a Start, No Matter Your Income An emergency fund is a necessity, not a lux…" at bounding box center [577, 300] width 801 height 204
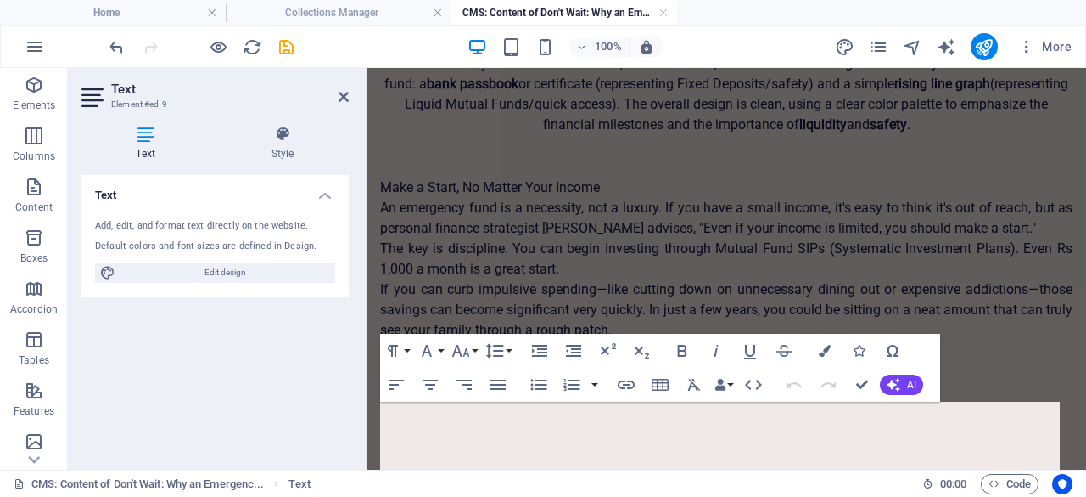
scroll to position [2832, 0]
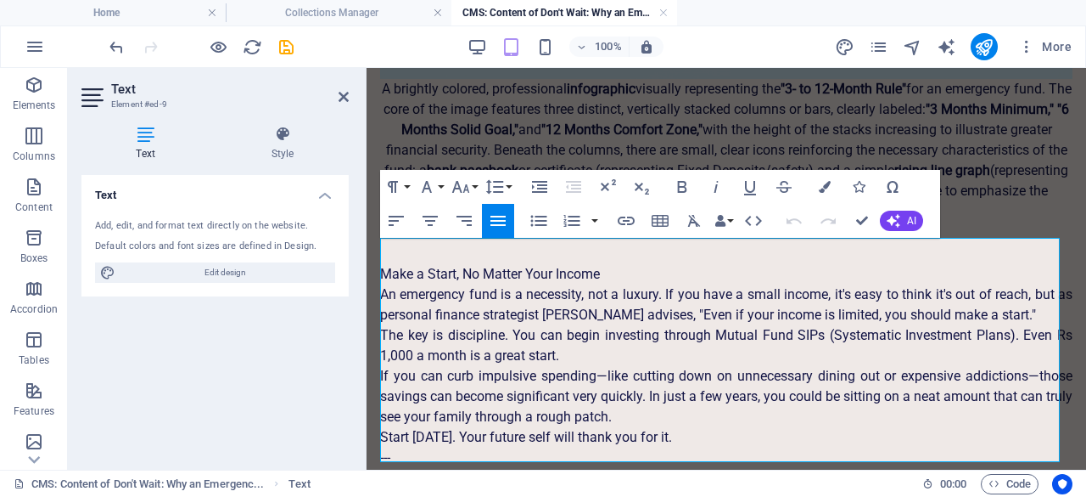
click at [424, 447] on p "---" at bounding box center [726, 457] width 693 height 20
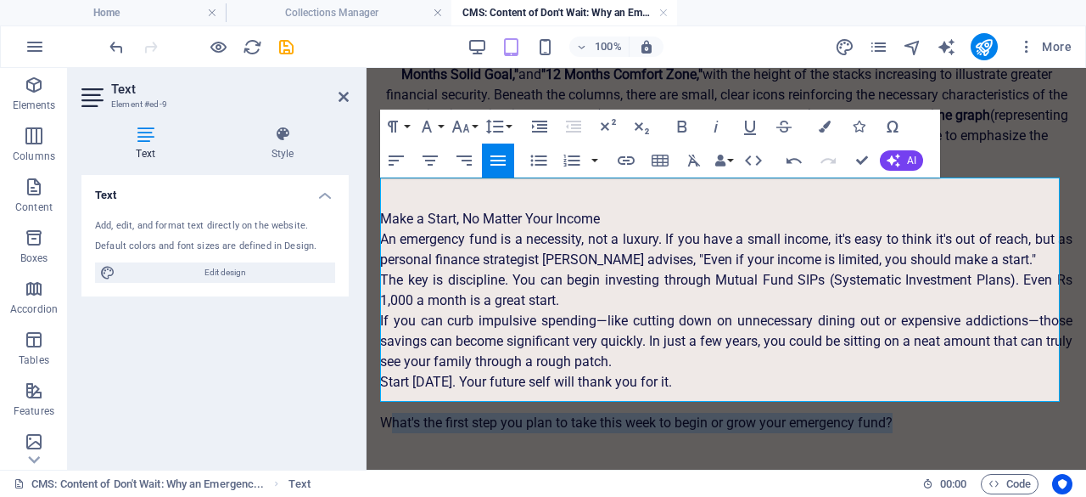
scroll to position [2893, 0]
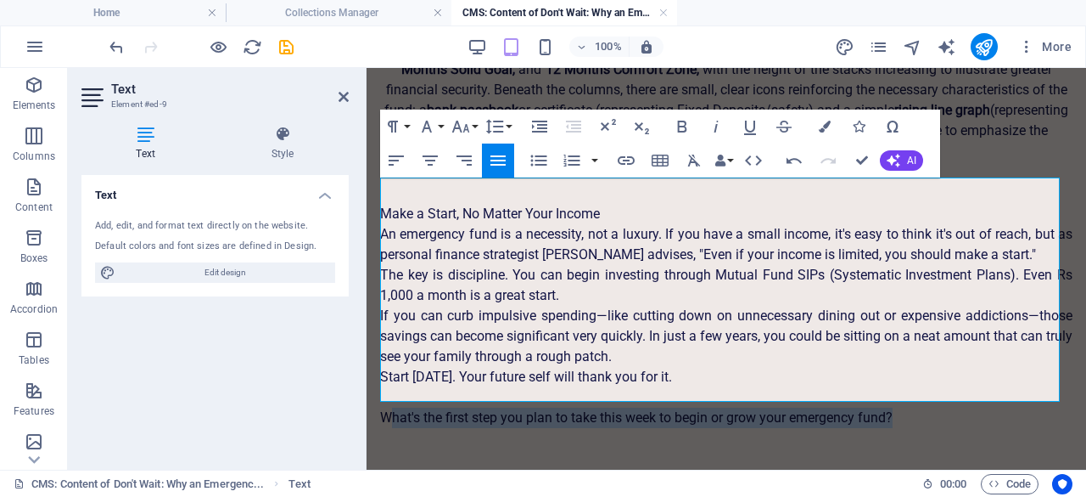
drag, startPoint x: 913, startPoint y: 453, endPoint x: 389, endPoint y: 418, distance: 525.7
drag, startPoint x: 384, startPoint y: 391, endPoint x: 923, endPoint y: 383, distance: 539.0
click at [923, 407] on p "What's the first step you plan to take this week to begin or grow your emergenc…" at bounding box center [726, 417] width 693 height 20
click at [687, 121] on icon "button" at bounding box center [682, 126] width 20 height 20
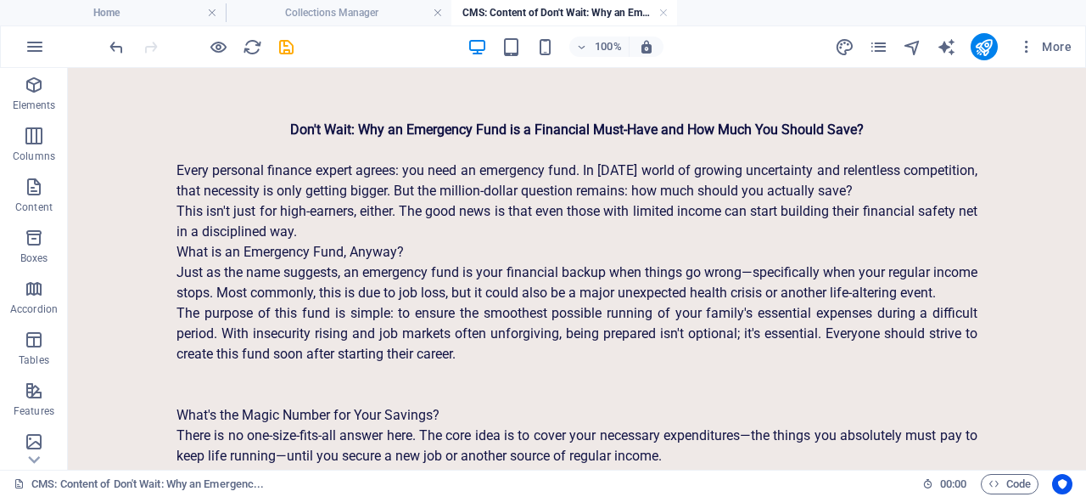
scroll to position [0, 0]
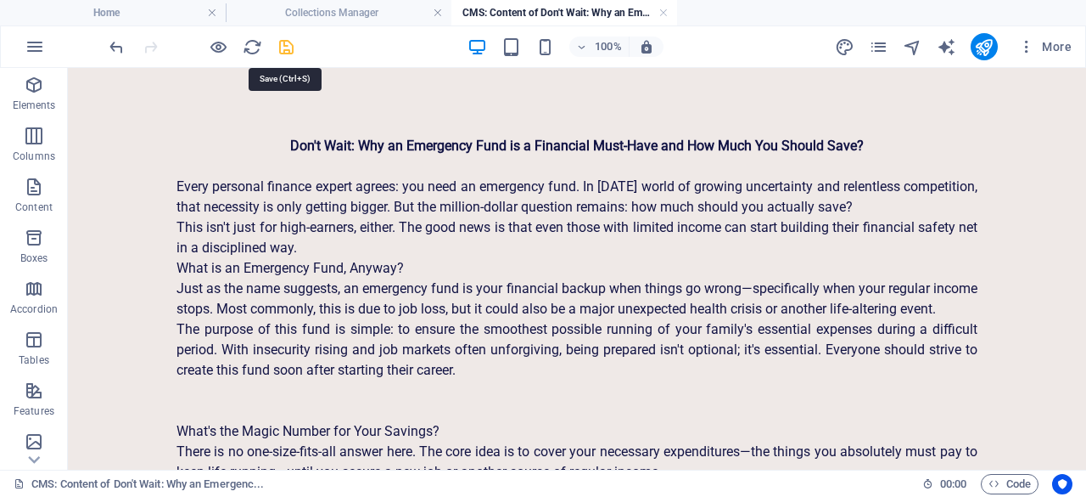
click at [284, 42] on icon "save" at bounding box center [287, 47] width 20 height 20
click at [667, 8] on link at bounding box center [664, 13] width 10 height 16
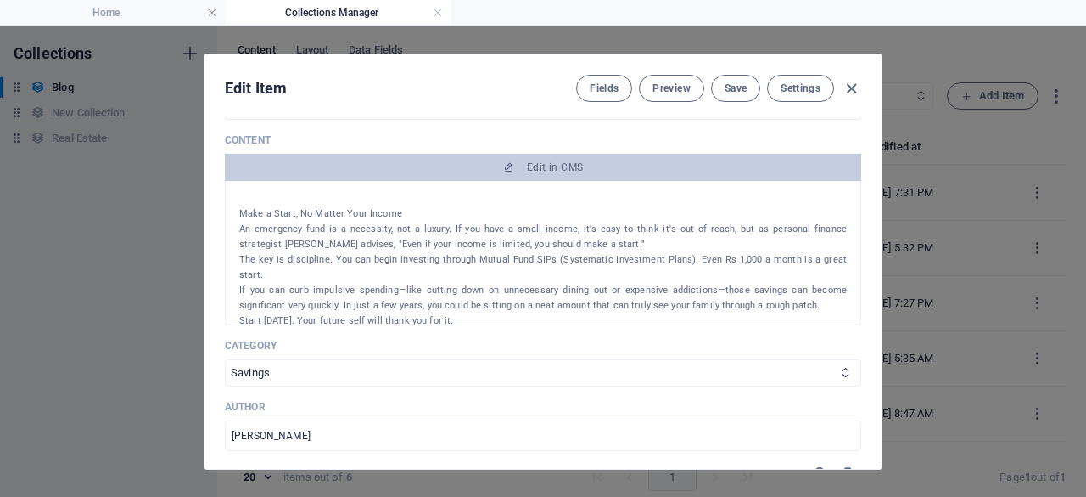
scroll to position [1517, 0]
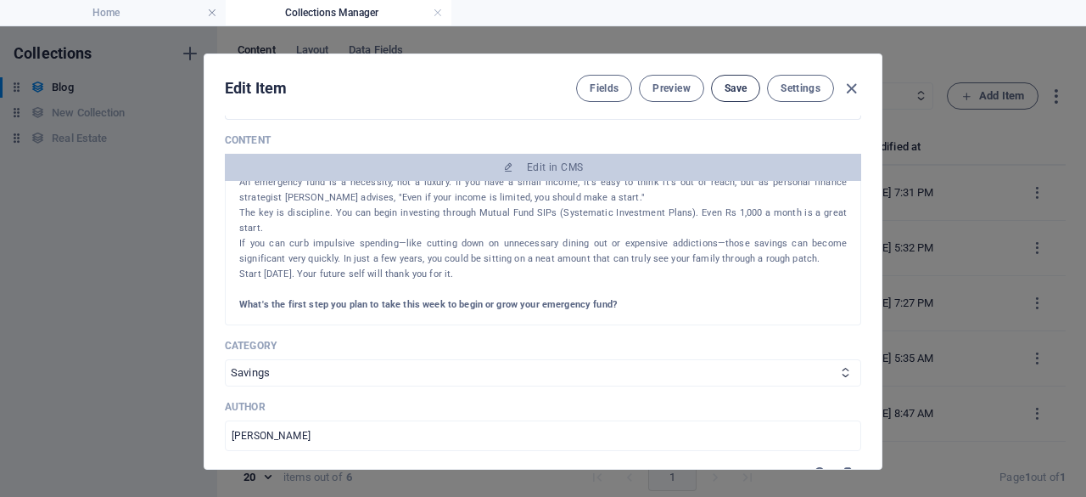
click at [737, 87] on span "Save" at bounding box center [736, 88] width 22 height 14
click at [736, 81] on span "Save" at bounding box center [736, 88] width 22 height 14
click at [852, 86] on icon "button" at bounding box center [852, 89] width 20 height 20
type input "emergency-fund-must-have-savings-guide"
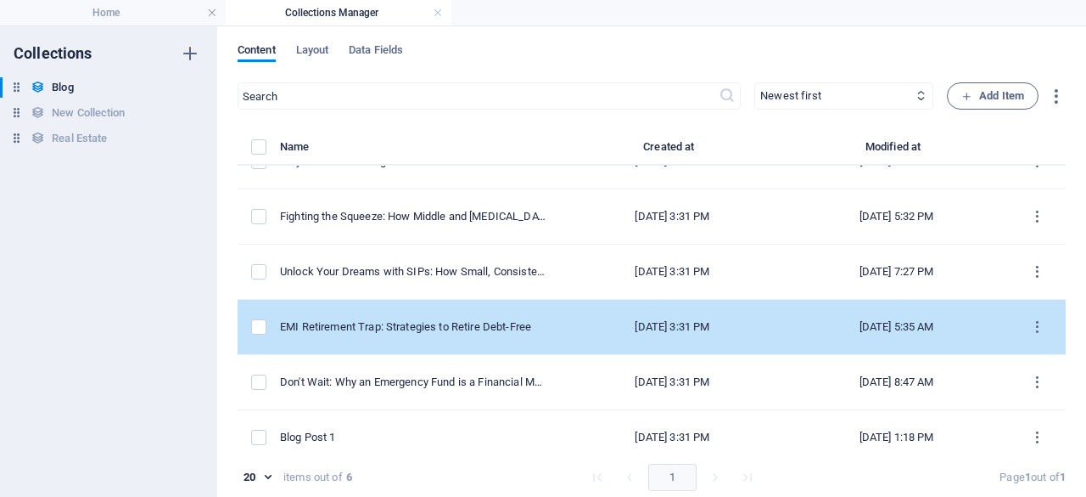
scroll to position [44, 0]
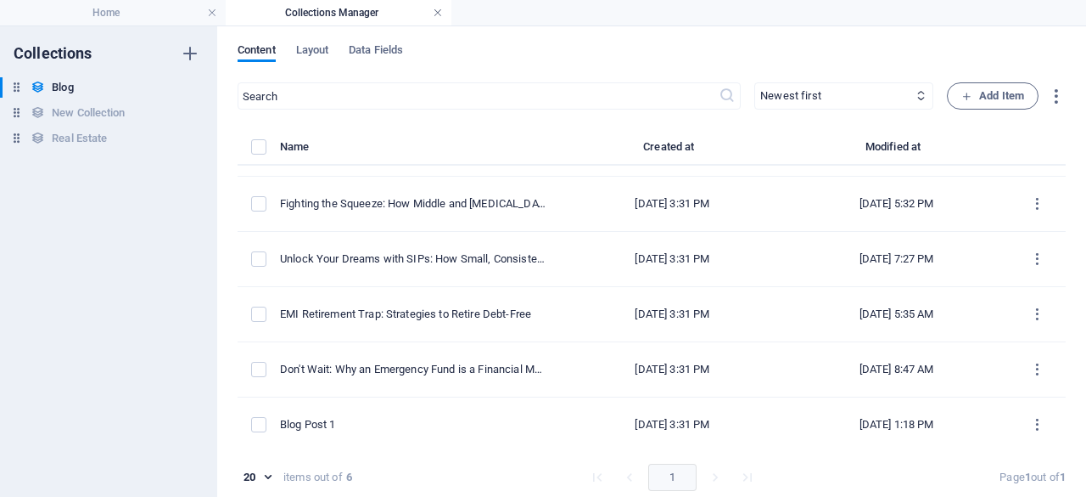
click at [438, 8] on link at bounding box center [438, 13] width 10 height 16
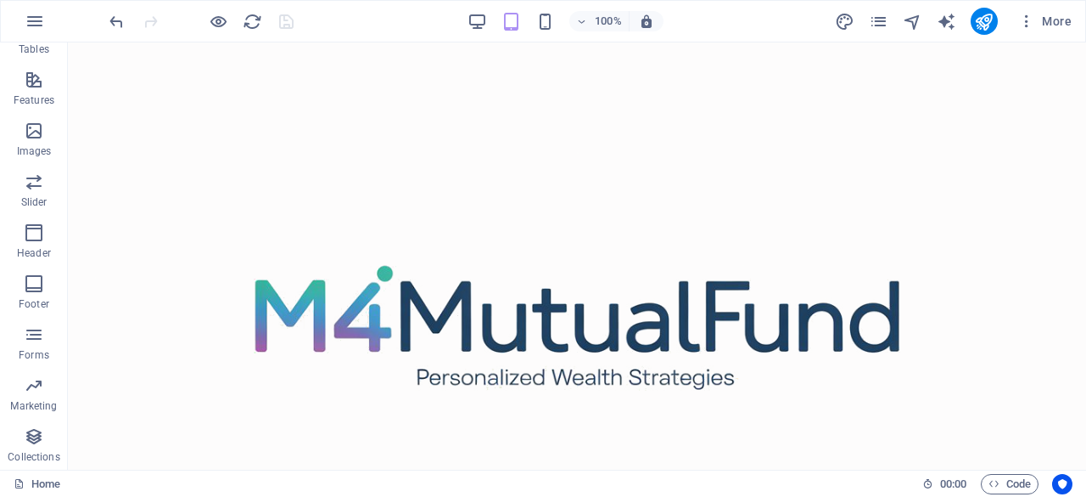
scroll to position [8338, 0]
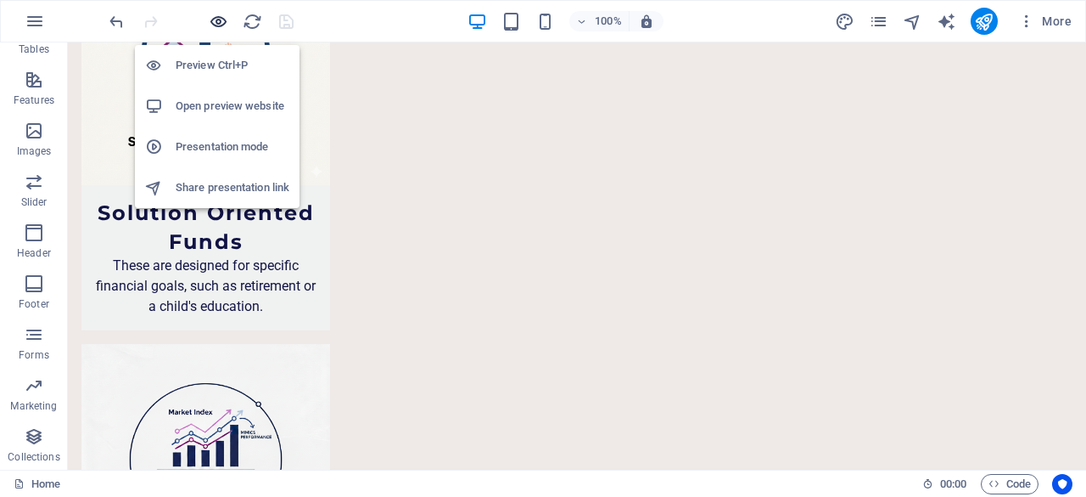
click at [224, 20] on icon "button" at bounding box center [219, 22] width 20 height 20
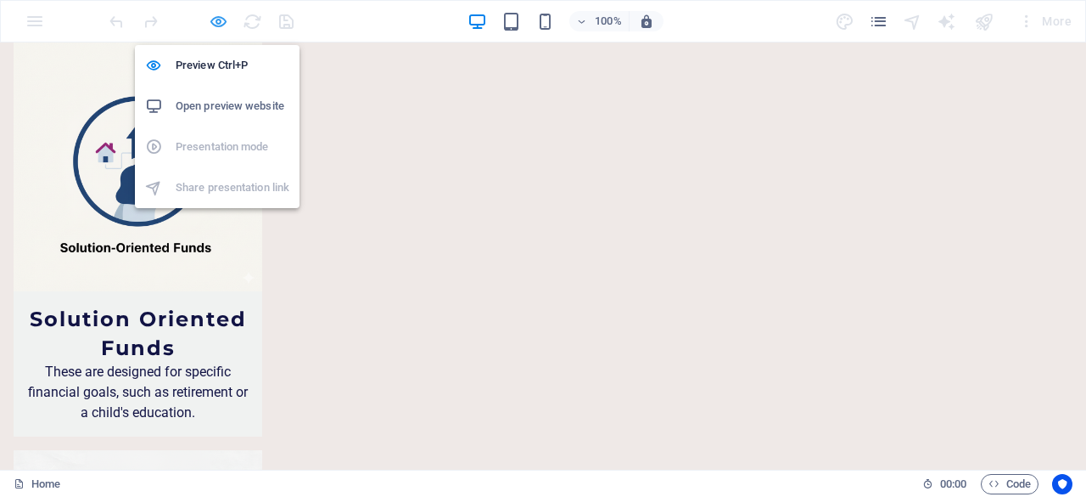
scroll to position [8087, 0]
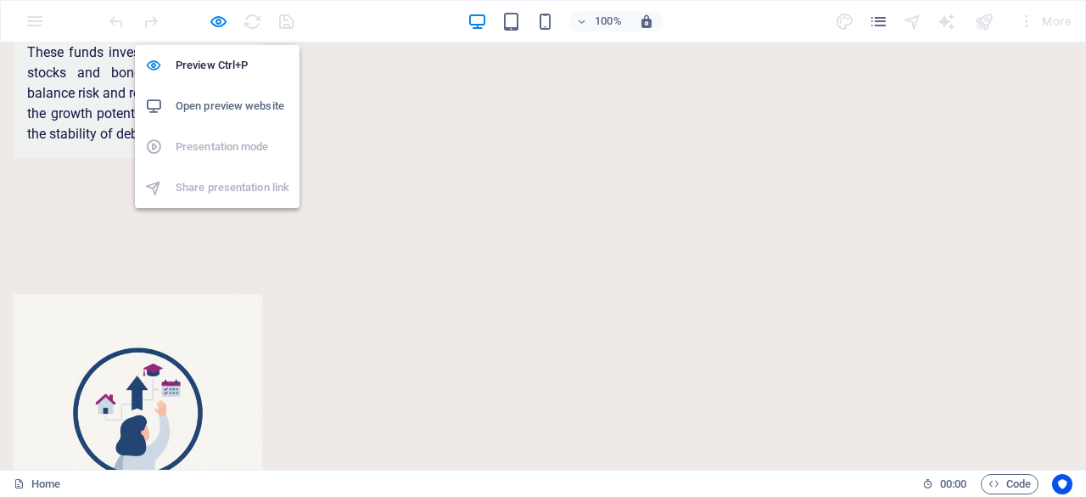
click at [222, 102] on h6 "Open preview website" at bounding box center [233, 106] width 114 height 20
